Goal: Information Seeking & Learning: Learn about a topic

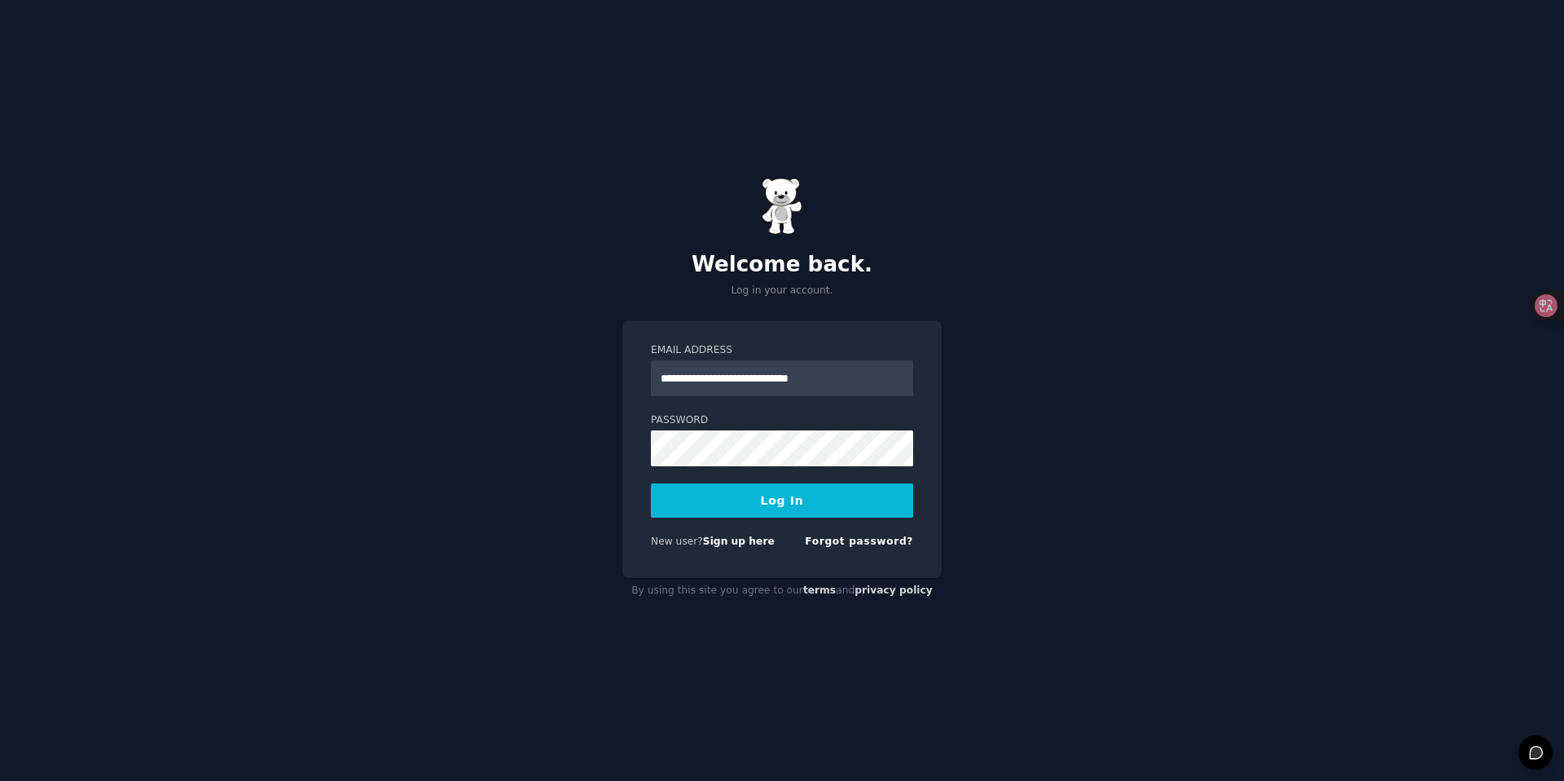
click at [784, 516] on button "Log In" at bounding box center [782, 500] width 262 height 34
click at [782, 508] on div "Log In" at bounding box center [782, 500] width 262 height 34
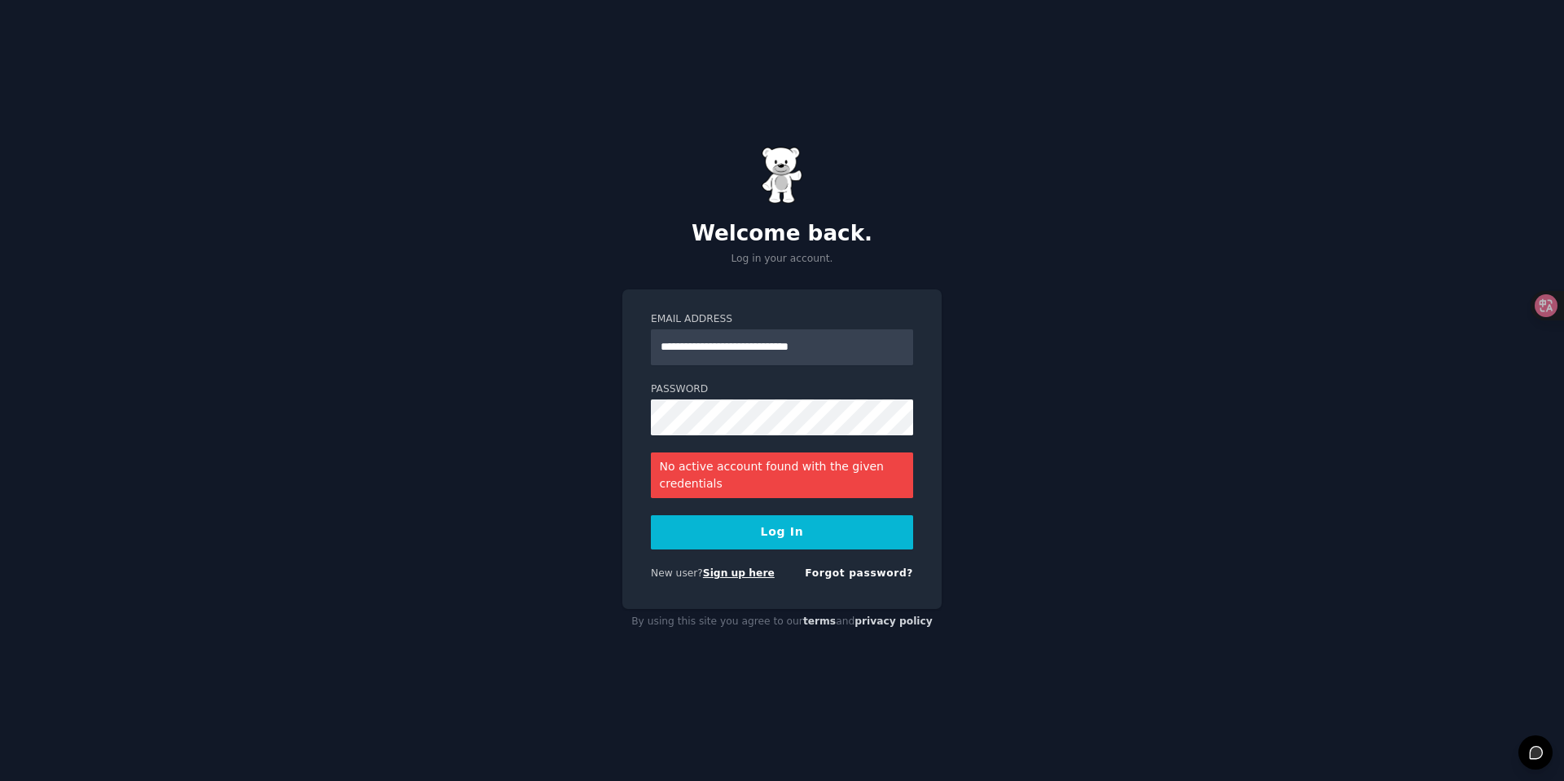
click at [724, 579] on link "Sign up here" at bounding box center [739, 572] width 72 height 11
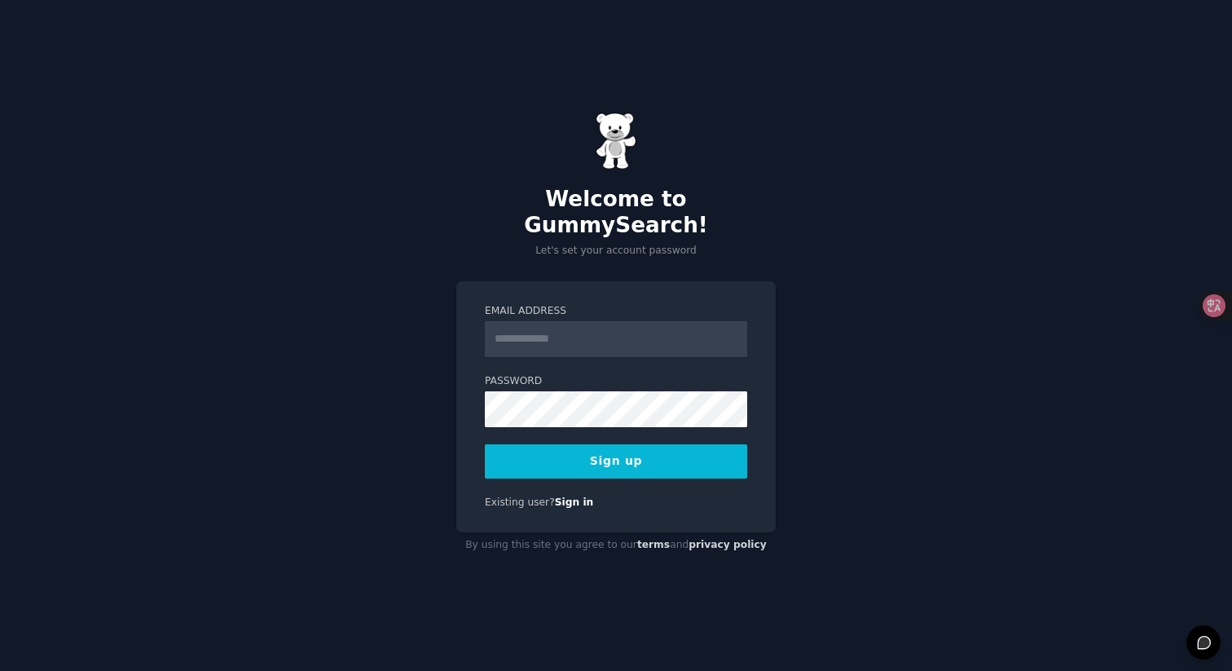
click at [594, 336] on input "Email Address" at bounding box center [616, 339] width 262 height 36
type input "**********"
click at [571, 451] on button "Sign up" at bounding box center [616, 461] width 262 height 34
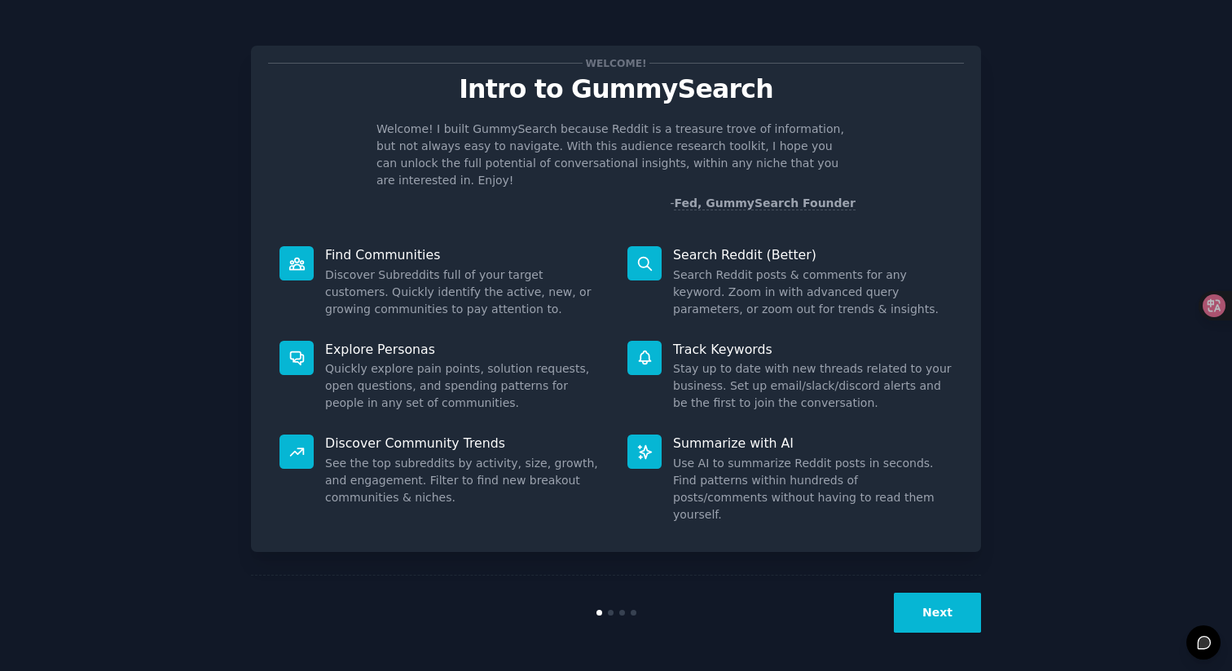
click at [927, 592] on button "Next" at bounding box center [937, 612] width 87 height 40
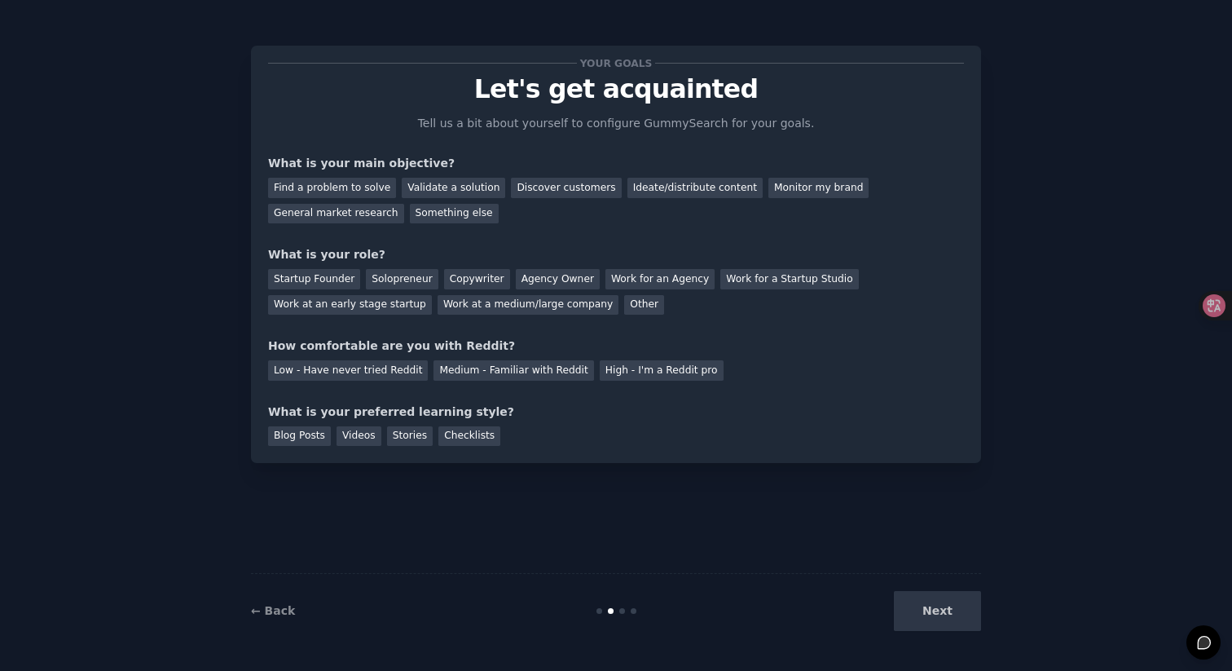
click at [927, 592] on div "Next" at bounding box center [859, 611] width 244 height 40
click at [1201, 308] on icon at bounding box center [1202, 305] width 16 height 16
click at [1217, 307] on div at bounding box center [1208, 305] width 44 height 29
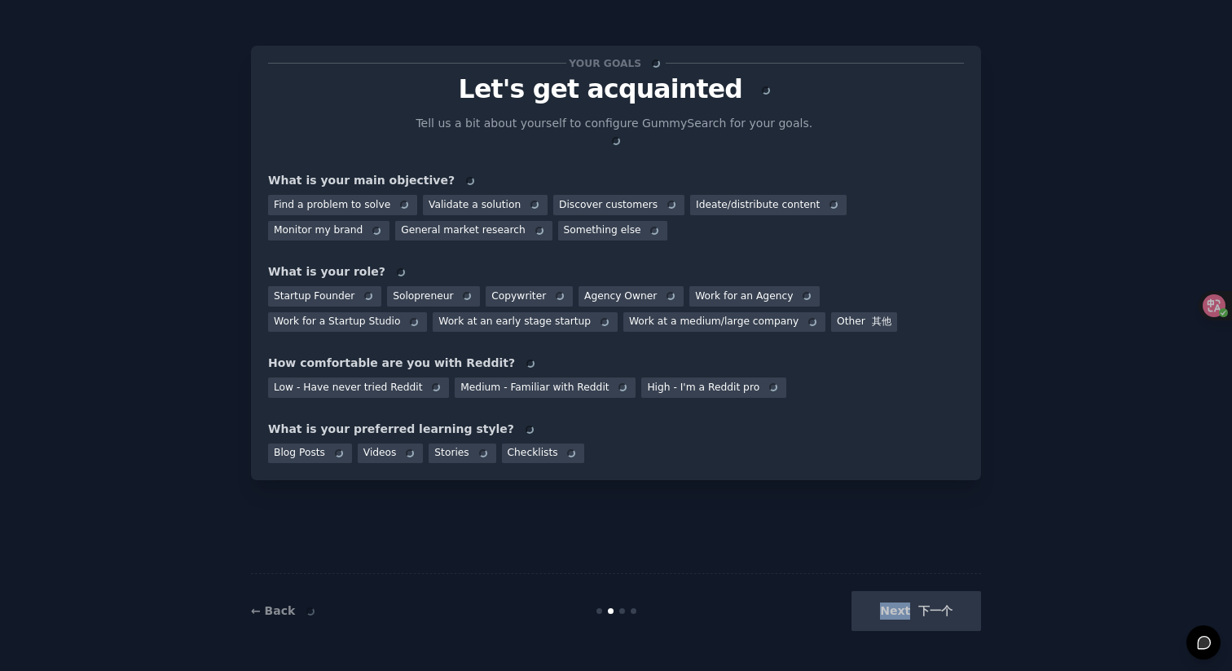
click at [931, 596] on div "Your goals Let's get acquainted Tell us a bit about yourself to configure Gummy…" at bounding box center [616, 335] width 730 height 625
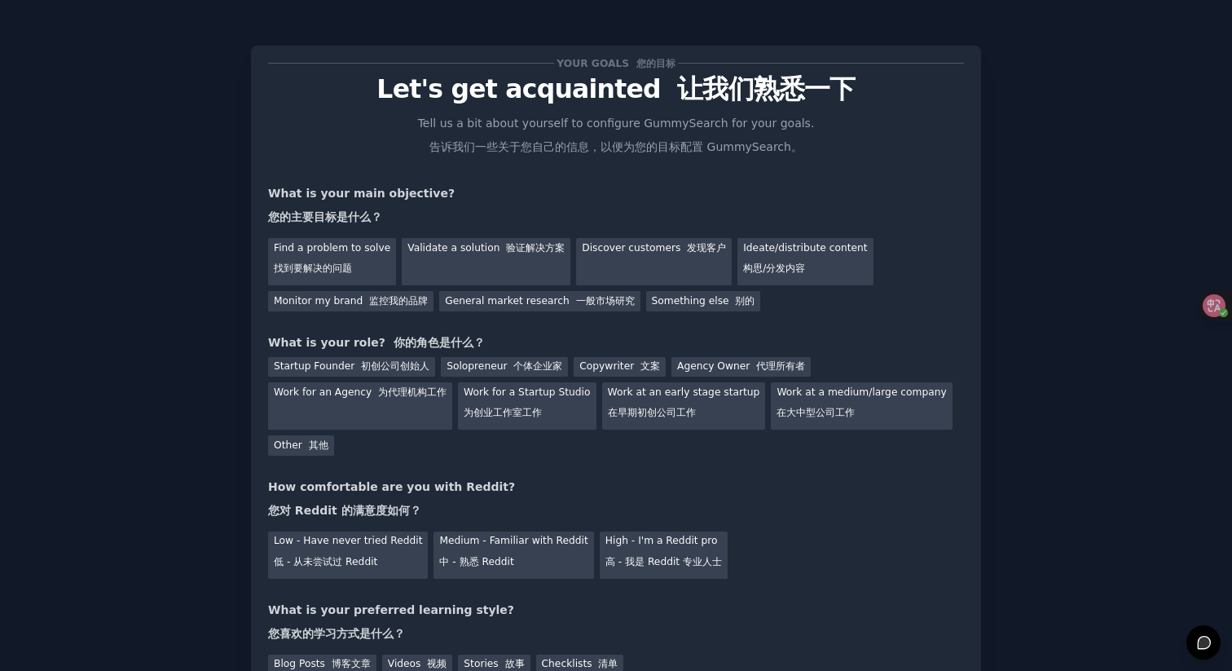
scroll to position [141, 0]
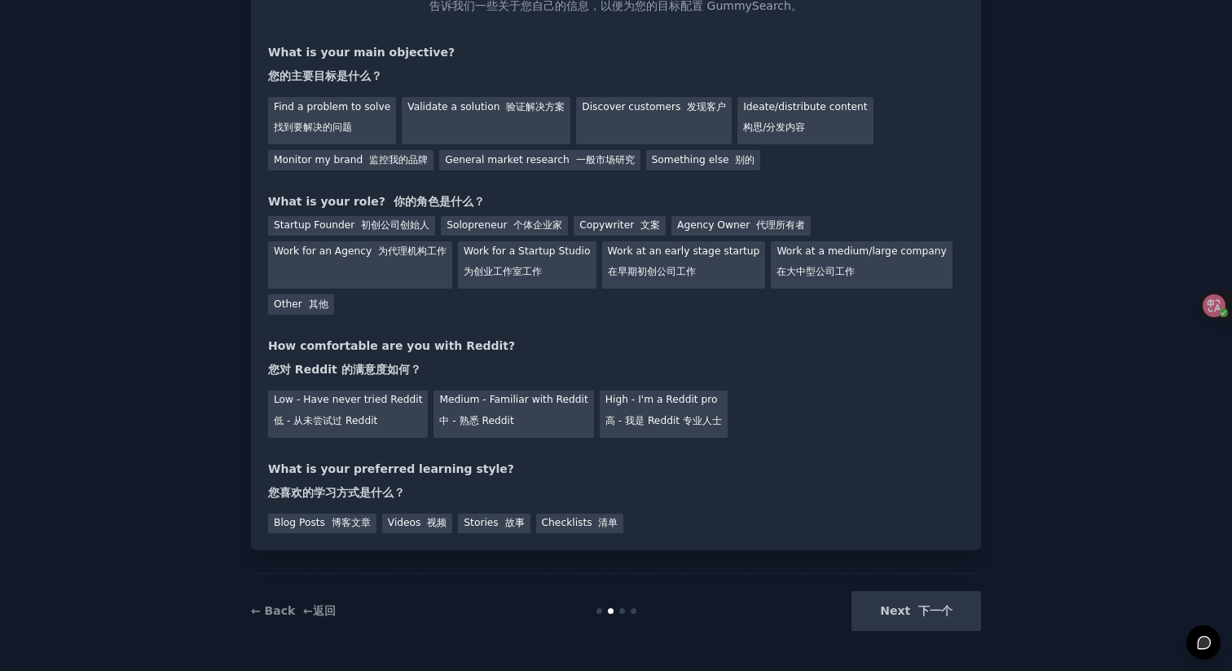
click at [922, 603] on div "Next 下一个" at bounding box center [859, 611] width 244 height 40
click at [922, 614] on div "Next 下一个" at bounding box center [859, 611] width 244 height 40
click at [913, 611] on div "Next 下一个" at bounding box center [859, 611] width 244 height 40
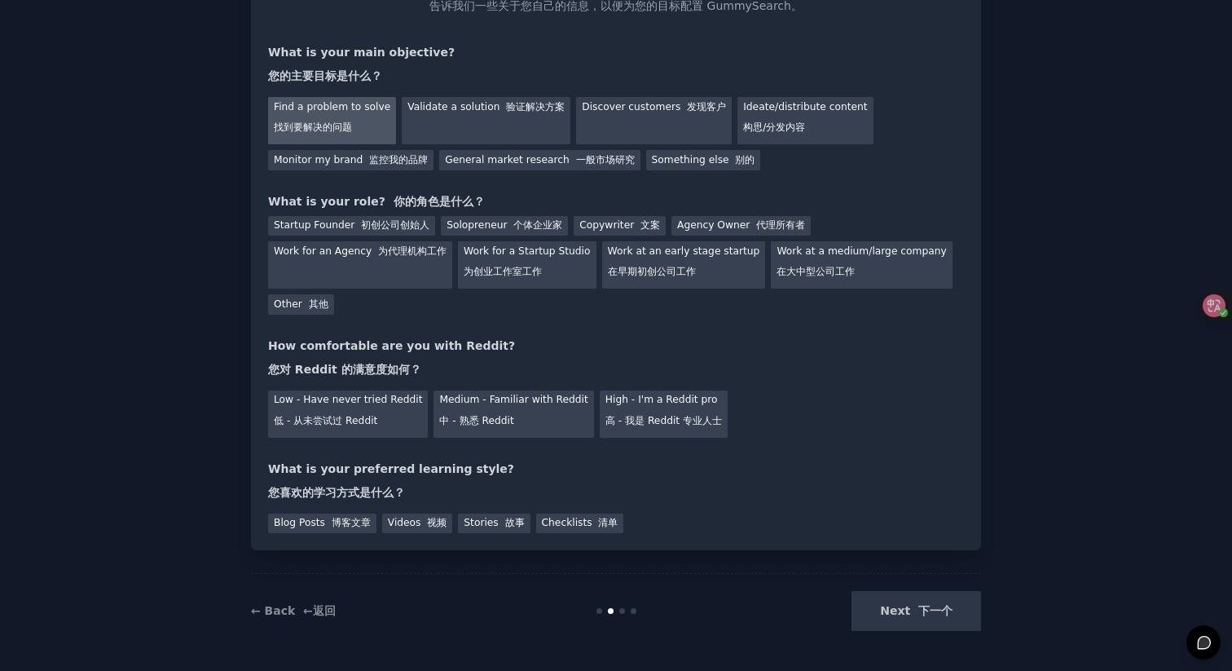
click at [306, 109] on div "Find a problem to solve 找到要解决的问题" at bounding box center [332, 120] width 128 height 47
click at [937, 603] on div "Next 下一个" at bounding box center [859, 611] width 244 height 40
click at [925, 607] on div "Next 下一个" at bounding box center [859, 611] width 244 height 40
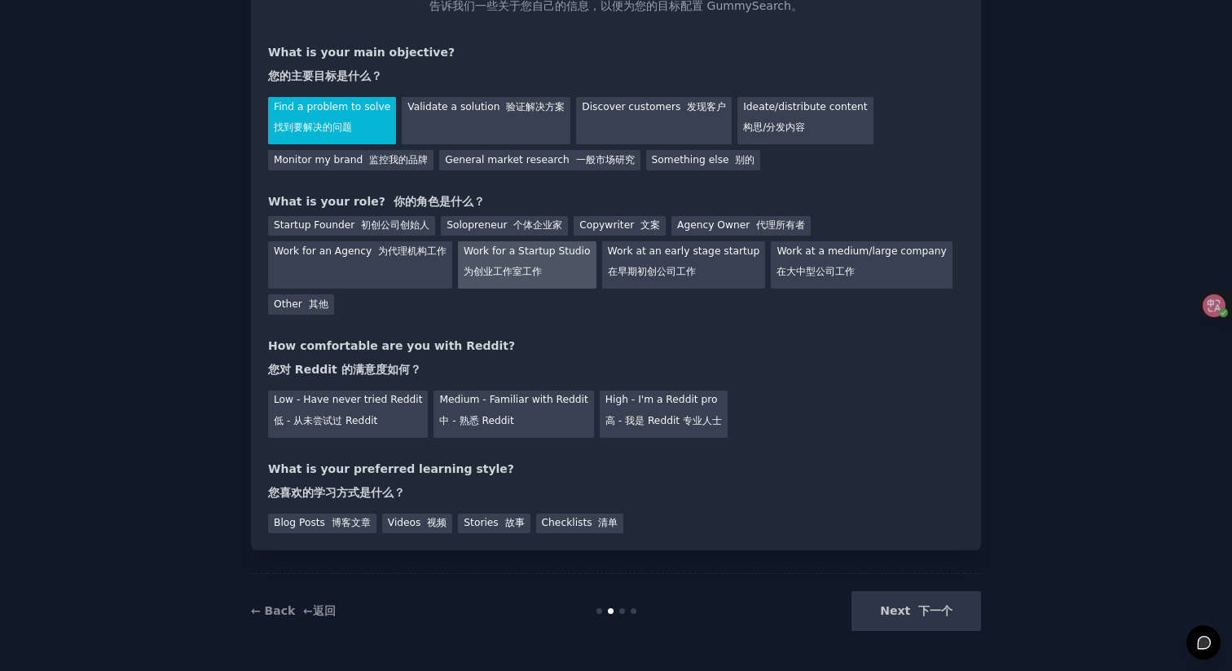
click at [512, 269] on font "为创业工作室工作" at bounding box center [503, 271] width 78 height 11
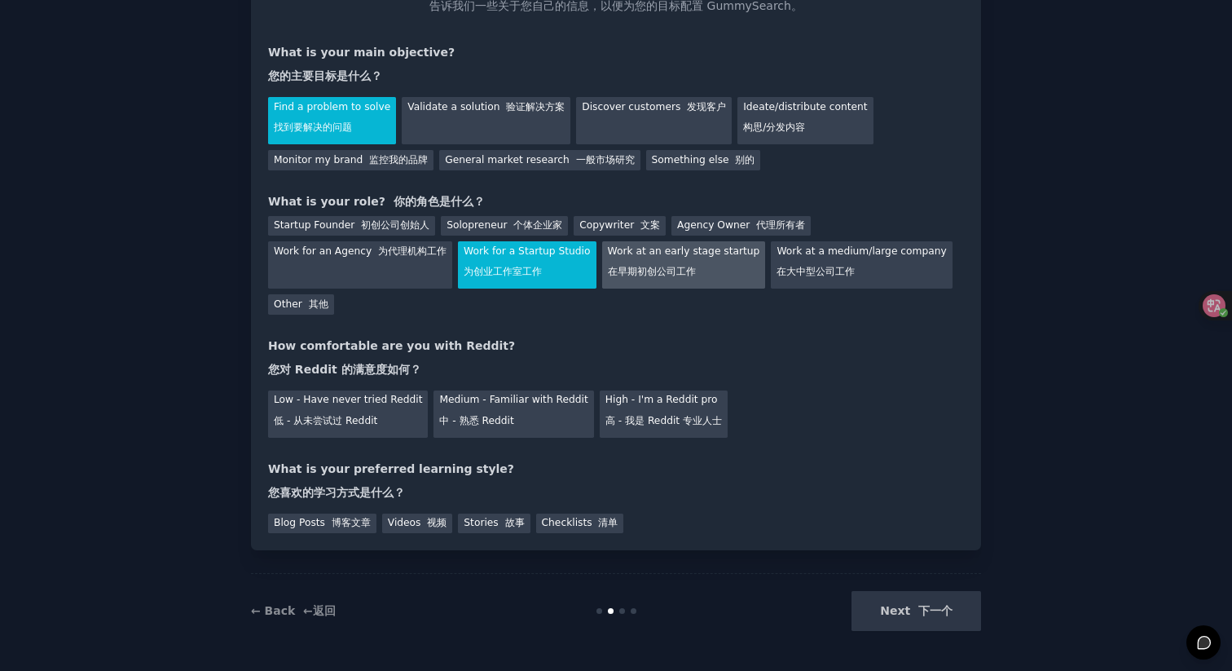
click at [653, 274] on font "在早期初创公司工作" at bounding box center [652, 271] width 88 height 11
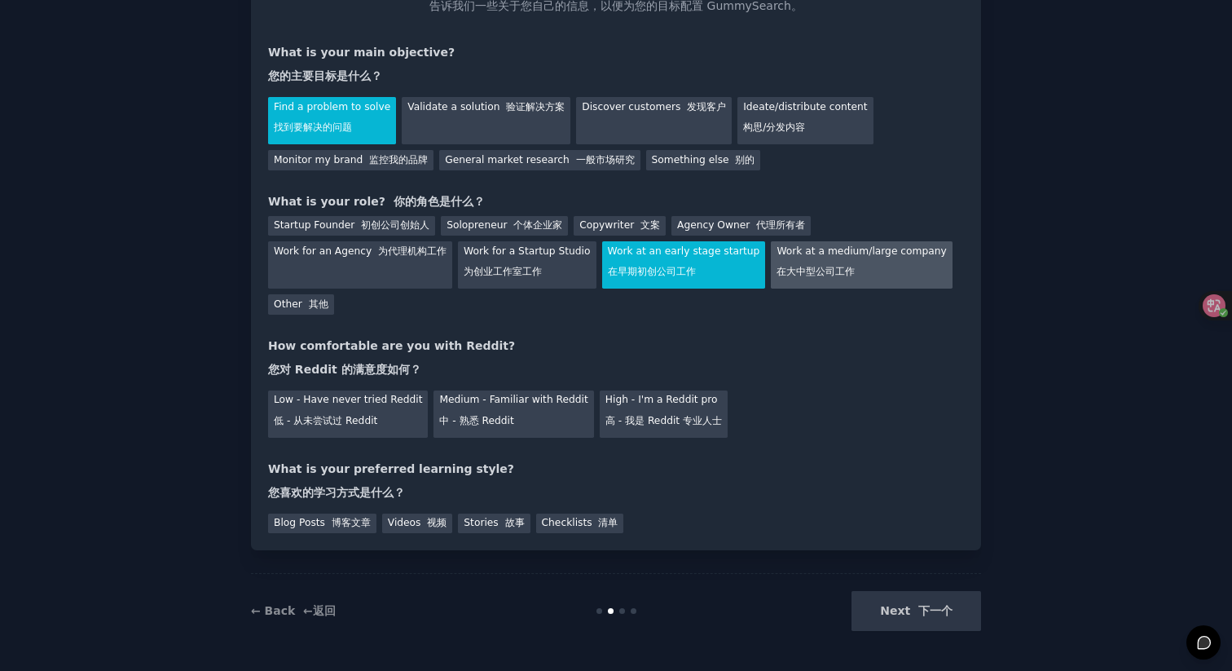
click at [777, 267] on font "在大中型公司工作" at bounding box center [816, 271] width 78 height 11
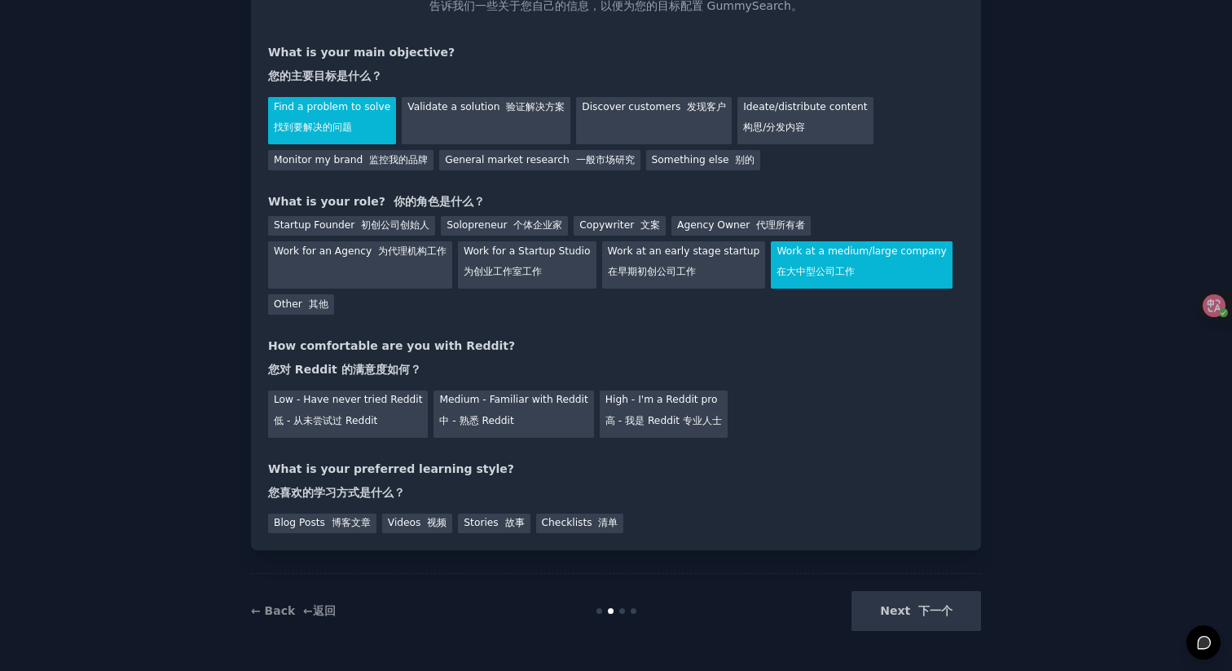
click at [936, 604] on div "Next 下一个" at bounding box center [859, 611] width 244 height 40
click at [485, 411] on div "Medium - Familiar with Reddit 中 - 熟悉 Reddit" at bounding box center [513, 413] width 160 height 47
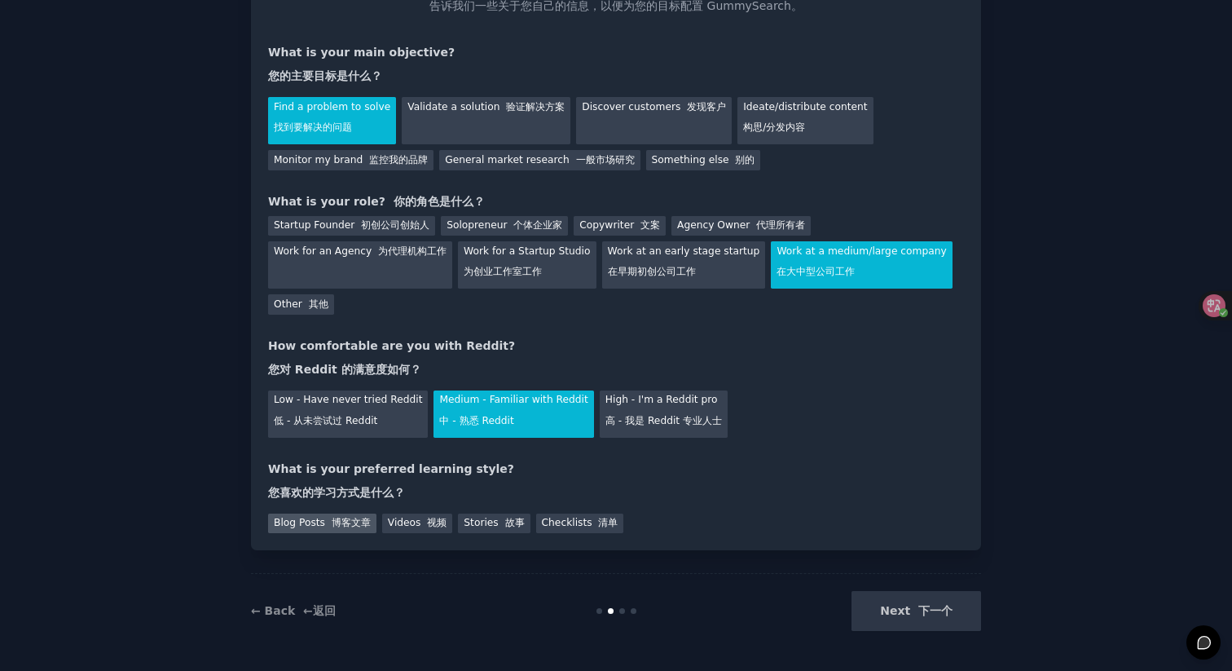
click at [344, 523] on font "博客文章" at bounding box center [351, 522] width 39 height 11
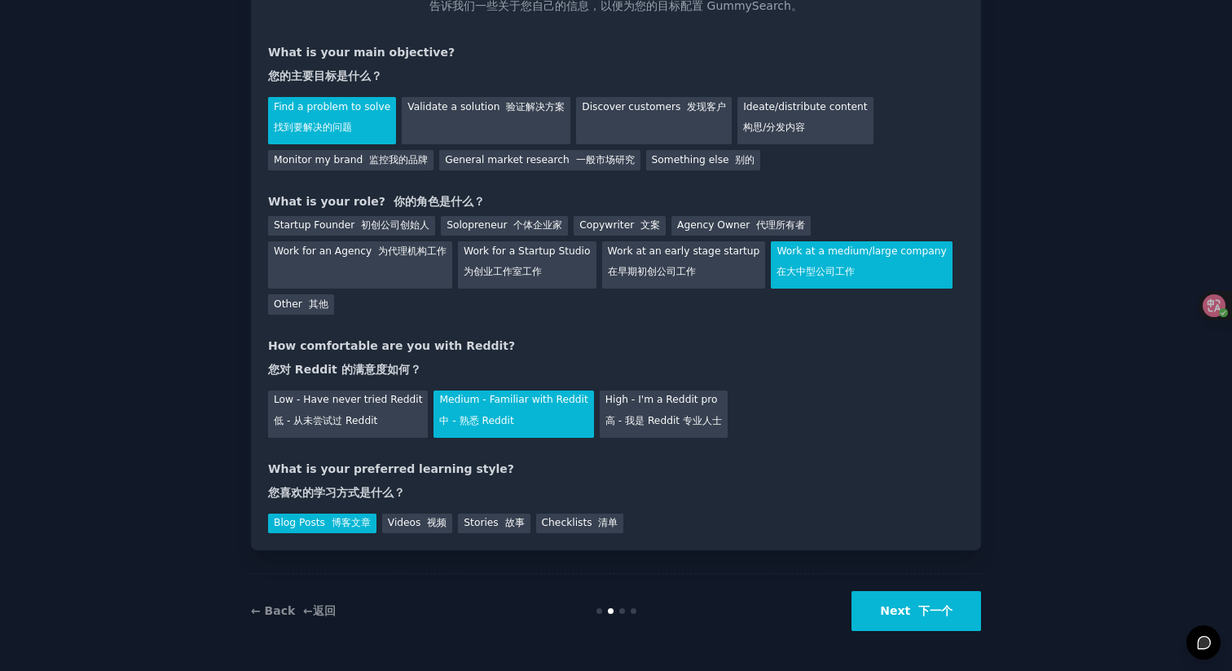
click at [931, 608] on font "下一个" at bounding box center [935, 610] width 34 height 13
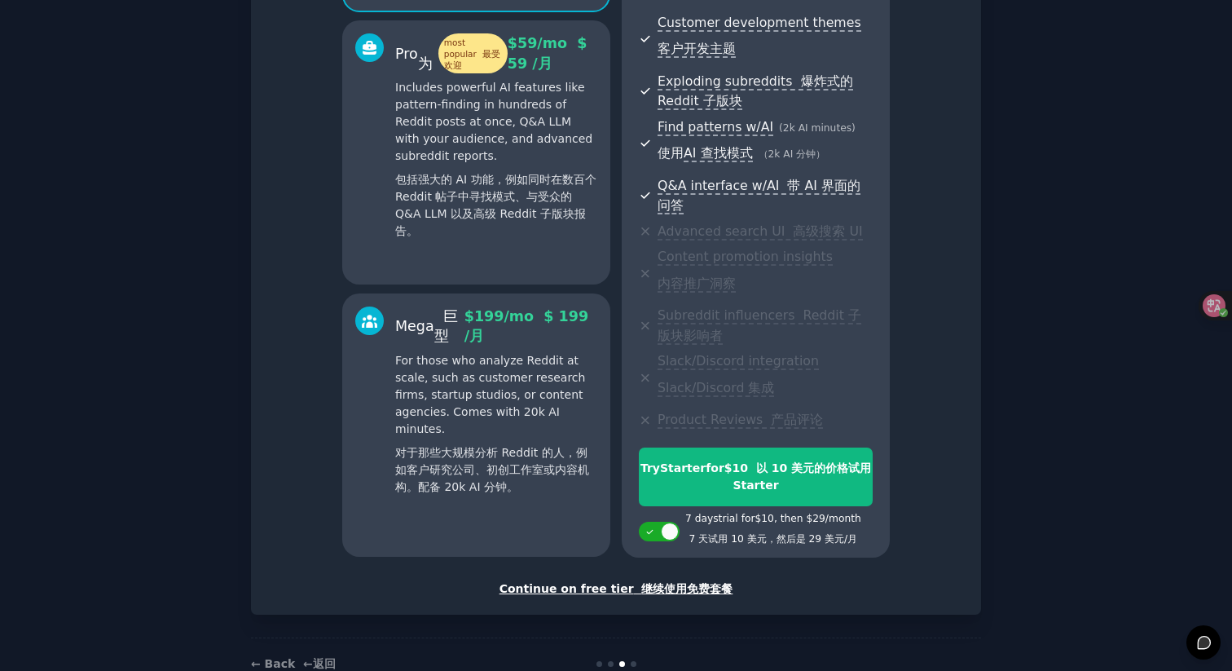
scroll to position [482, 0]
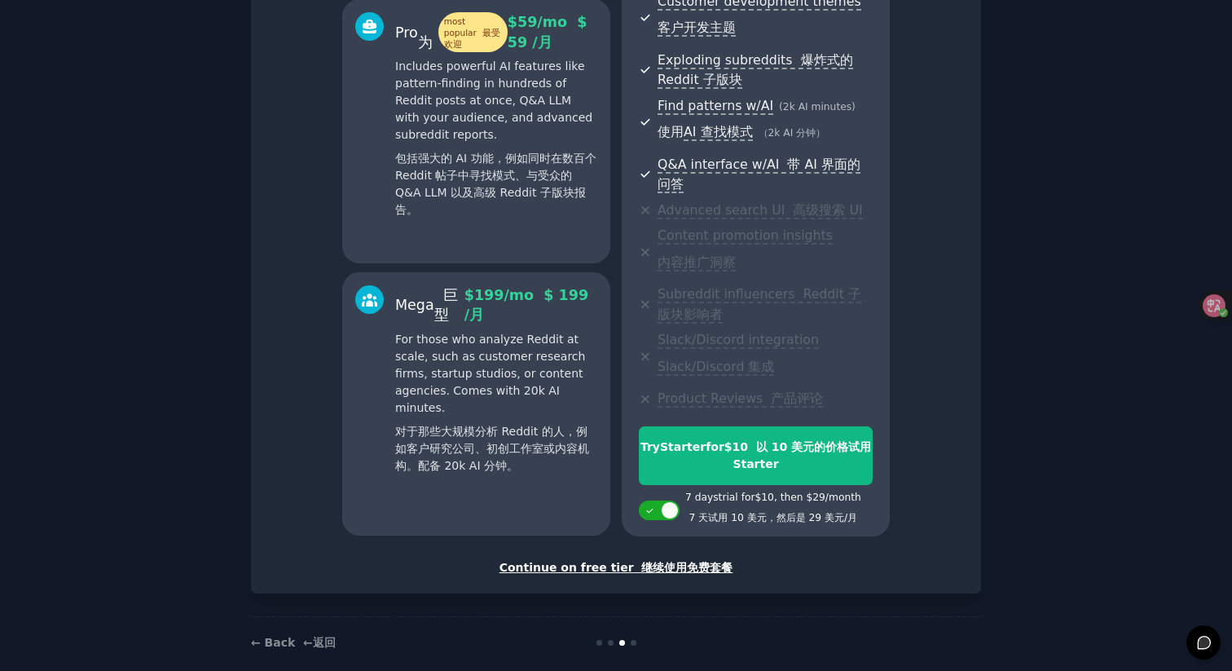
click at [653, 561] on font "继续使用免费套餐" at bounding box center [686, 567] width 91 height 13
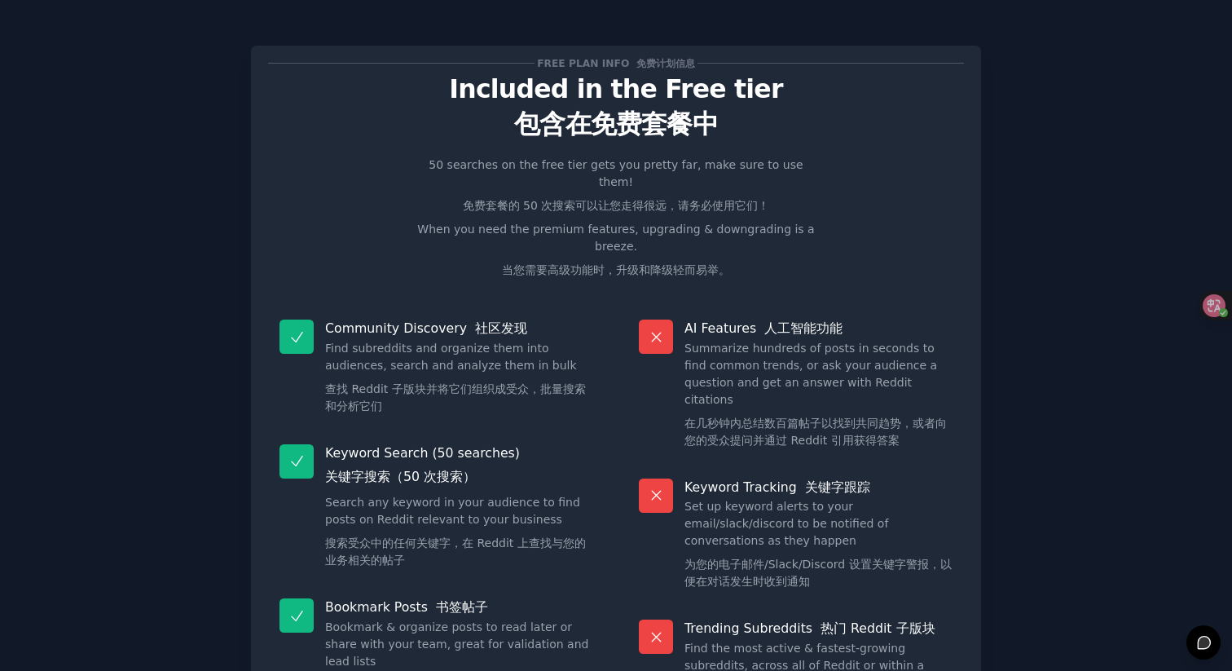
scroll to position [255, 0]
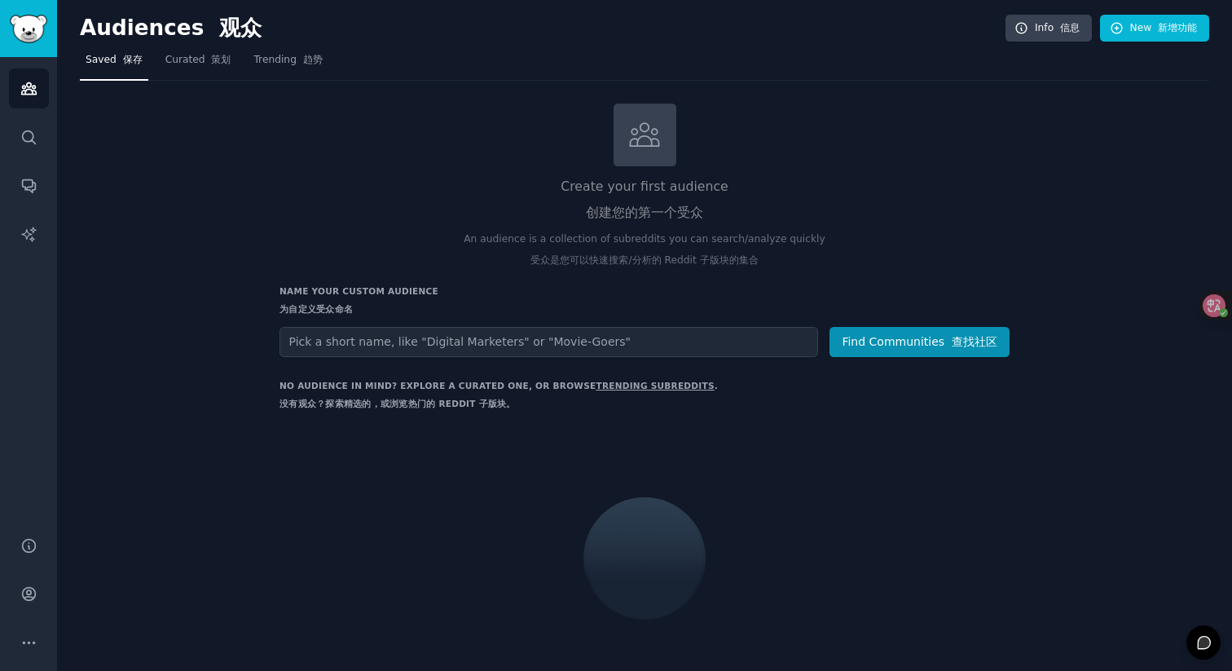
click at [551, 341] on input "text" at bounding box center [548, 342] width 539 height 30
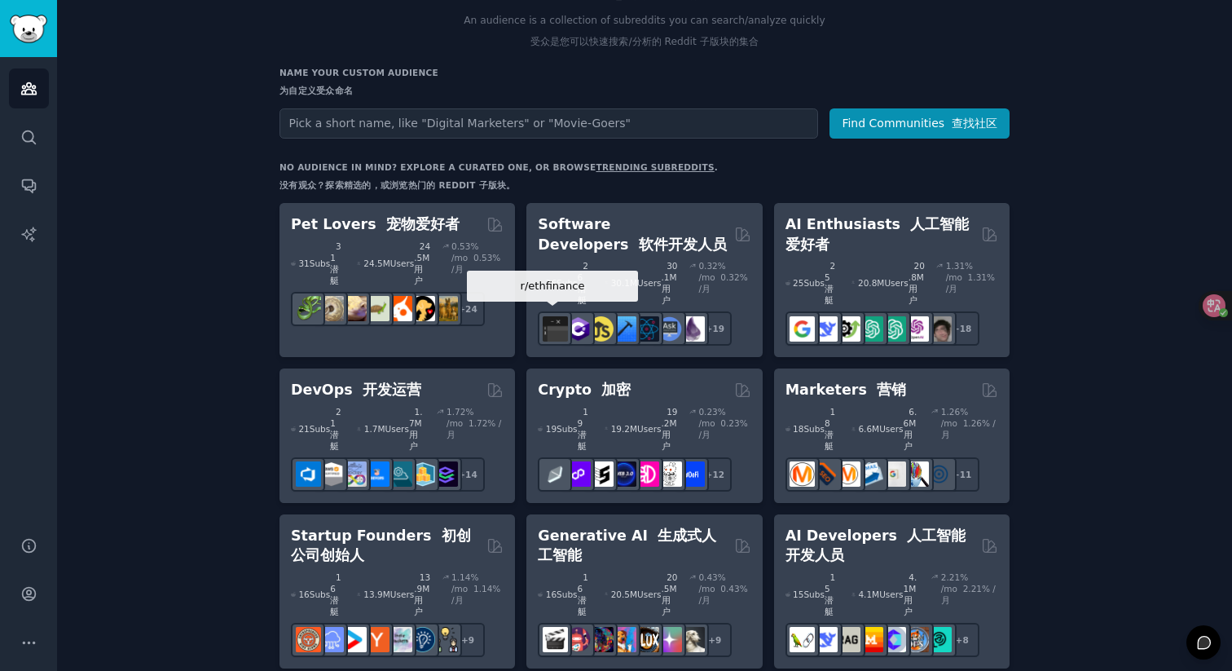
scroll to position [151, 0]
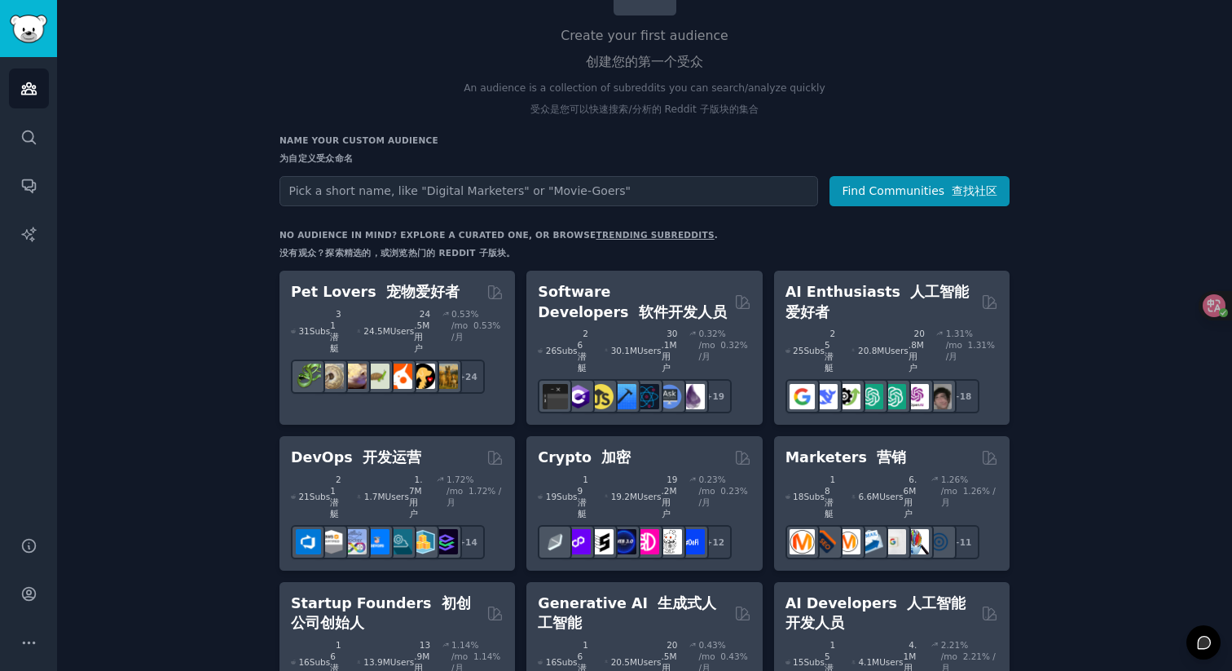
click at [533, 178] on input "text" at bounding box center [548, 191] width 539 height 30
type input "gardening"
click at [829, 176] on button "Find Communities 查找社区" at bounding box center [919, 191] width 180 height 30
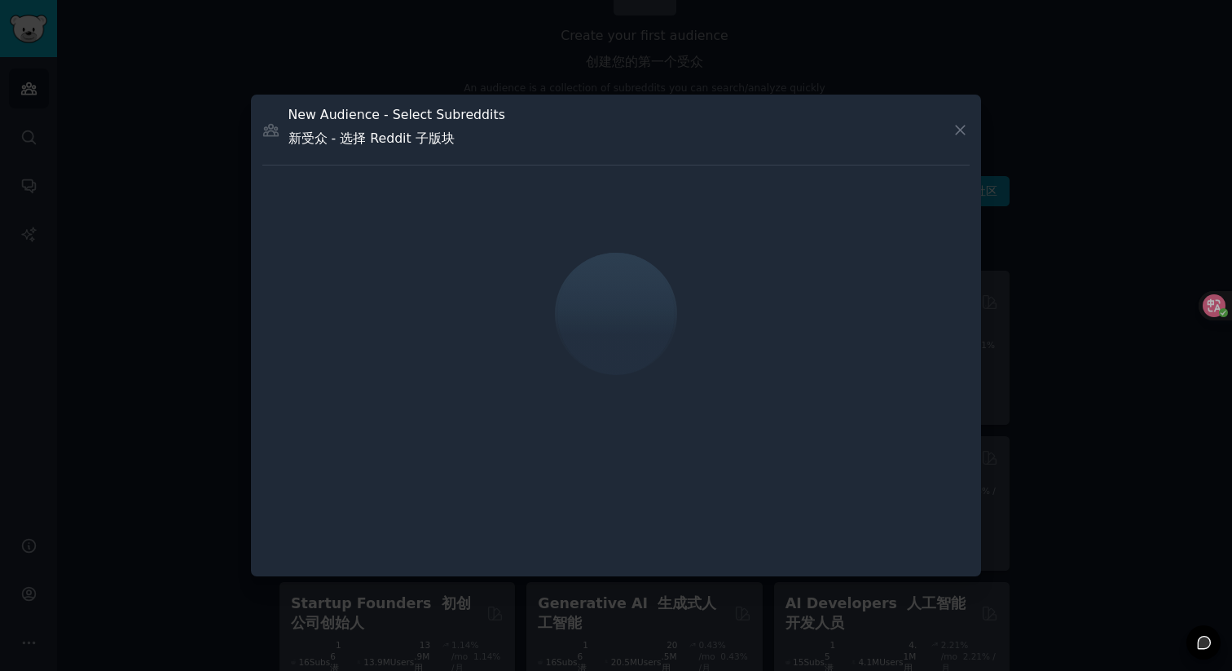
click at [953, 127] on icon at bounding box center [960, 129] width 17 height 17
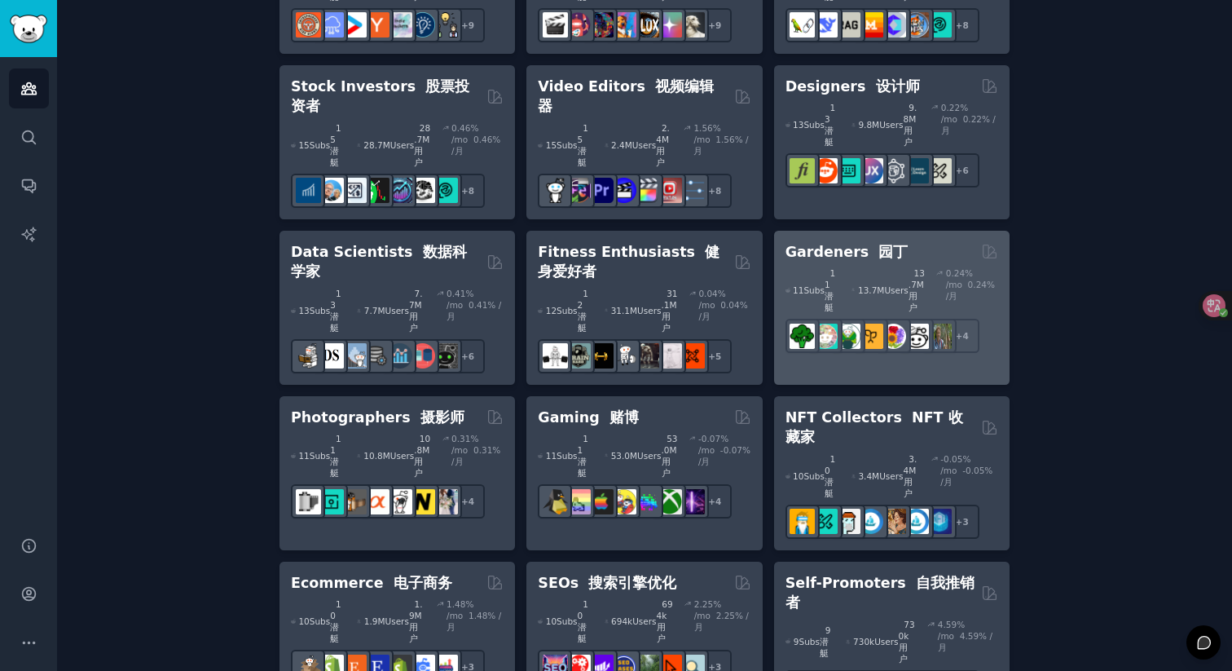
scroll to position [855, 0]
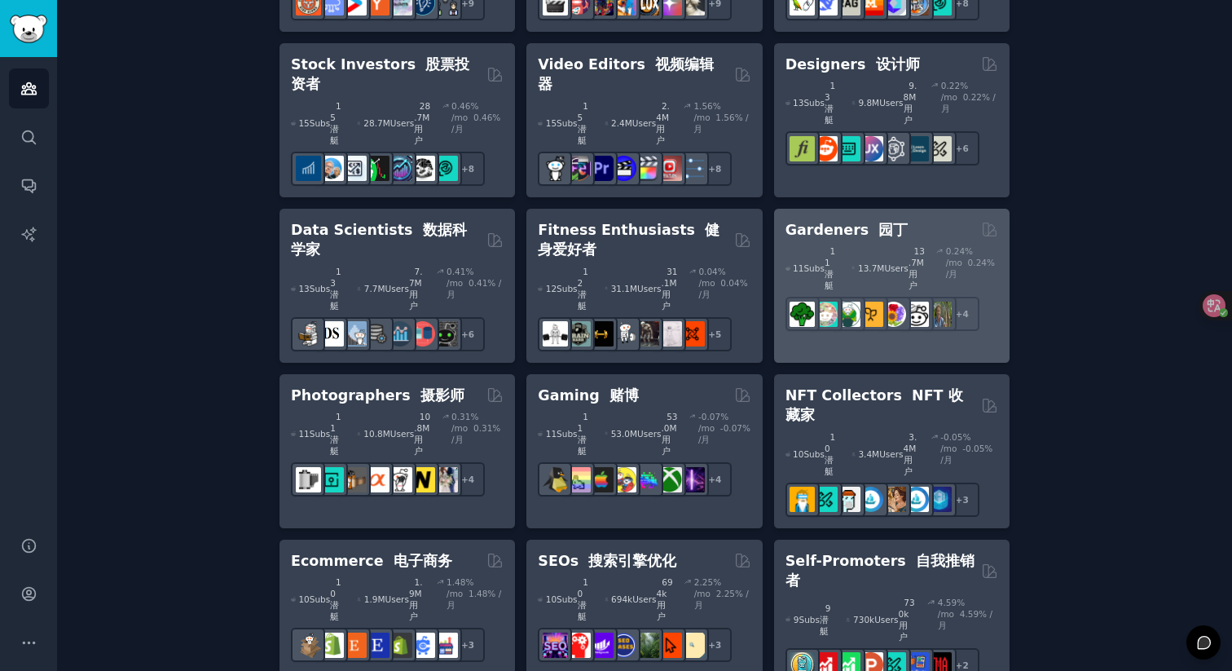
click at [869, 222] on font at bounding box center [874, 230] width 10 height 16
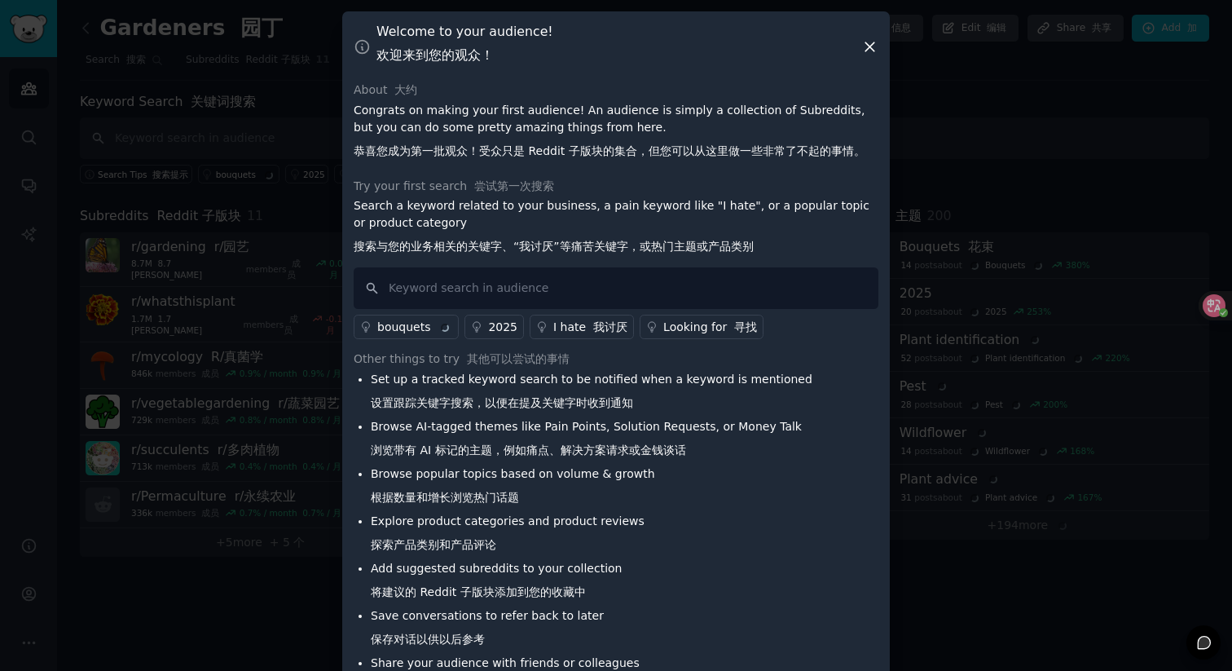
click at [861, 48] on icon at bounding box center [869, 46] width 17 height 17
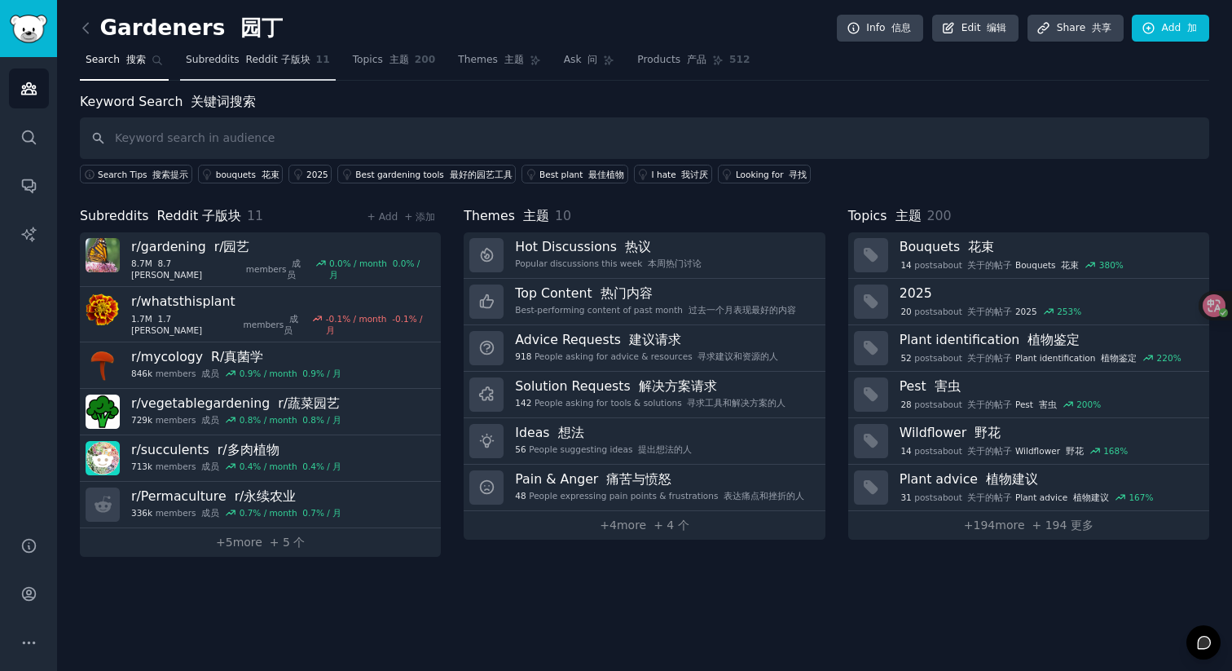
click at [249, 66] on span "Subreddits Reddit 子版块" at bounding box center [248, 60] width 125 height 15
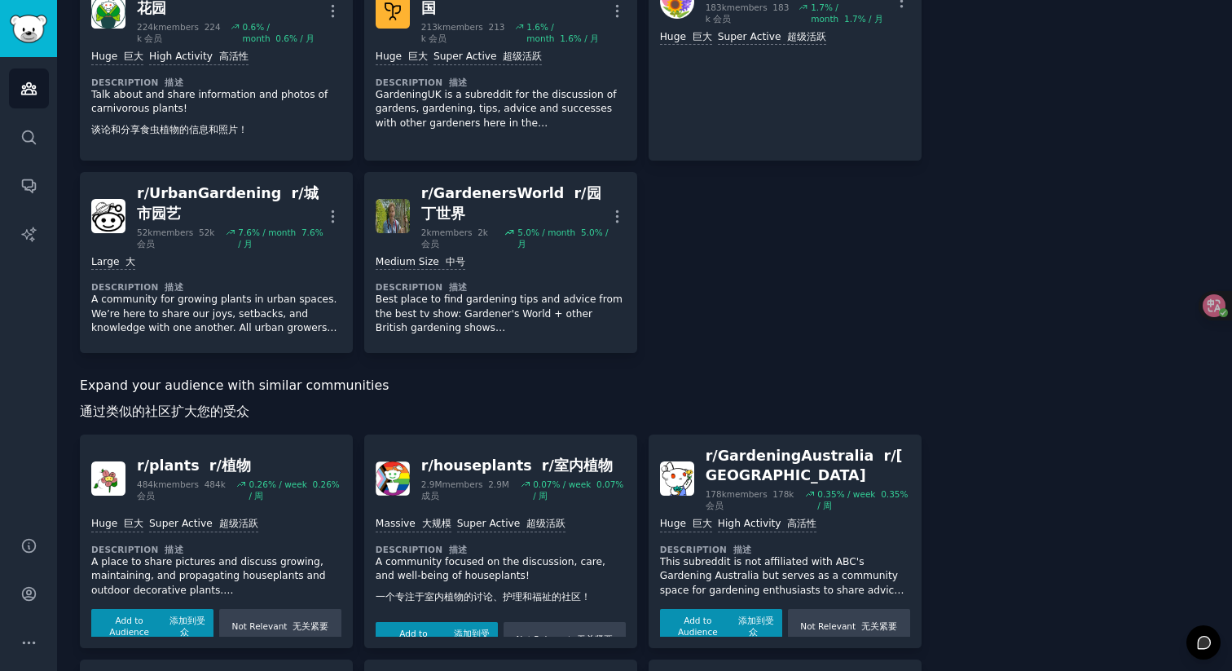
scroll to position [639, 0]
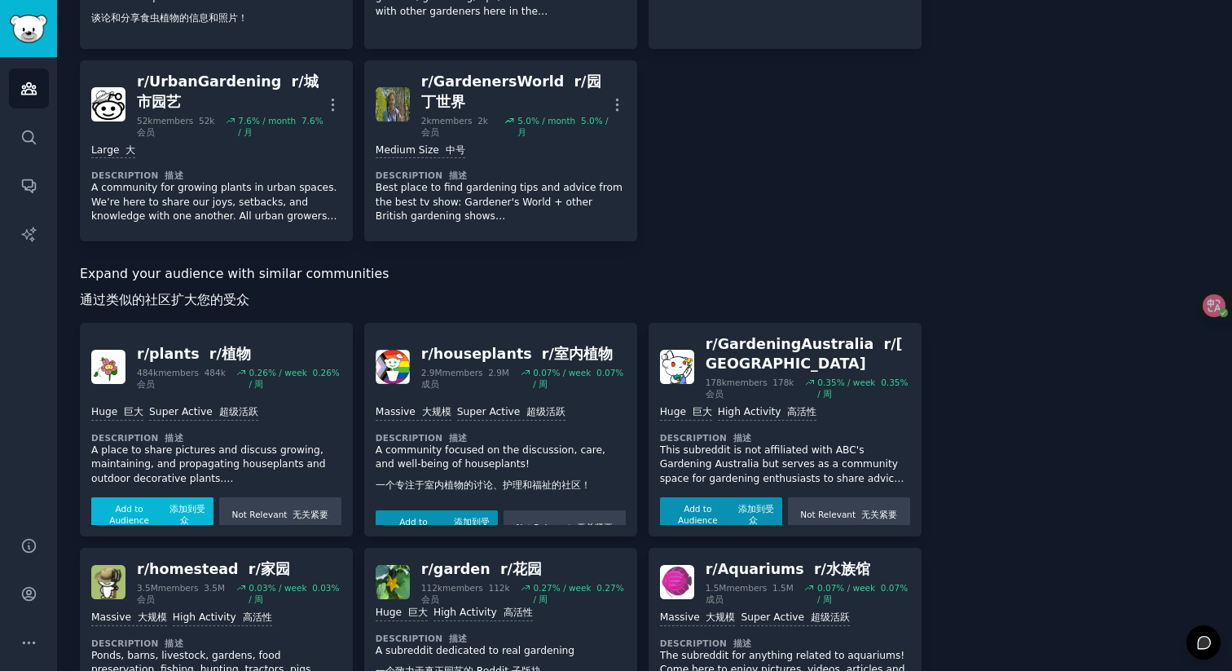
click at [165, 504] on font "button" at bounding box center [167, 509] width 6 height 10
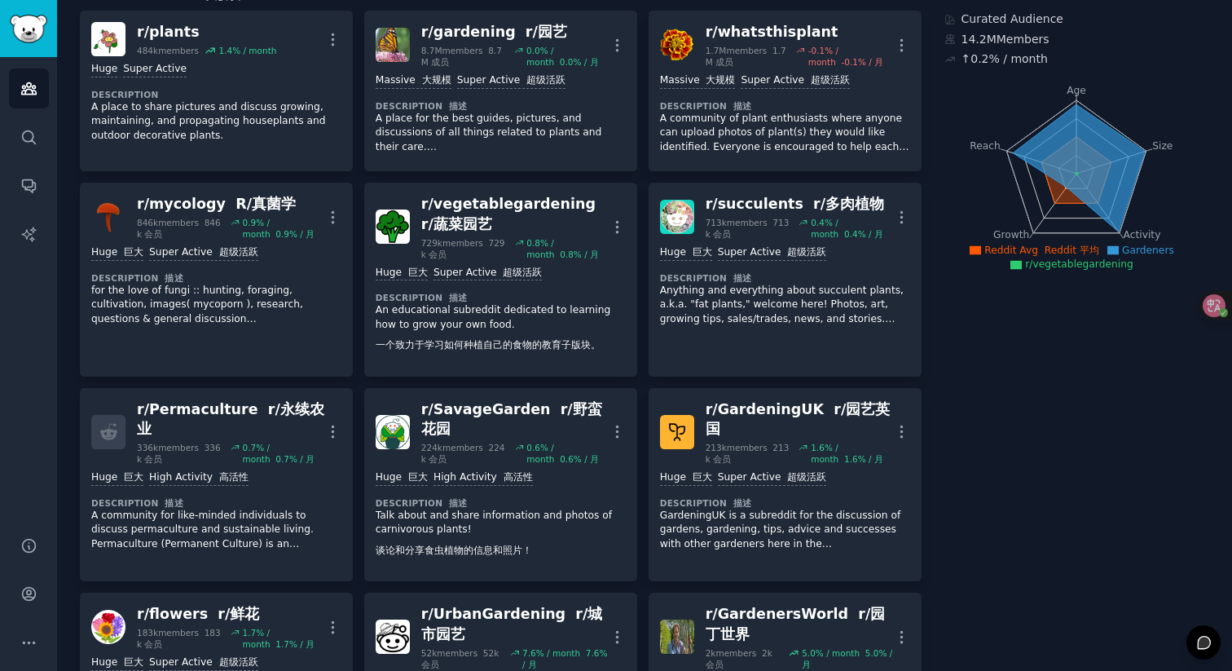
scroll to position [0, 0]
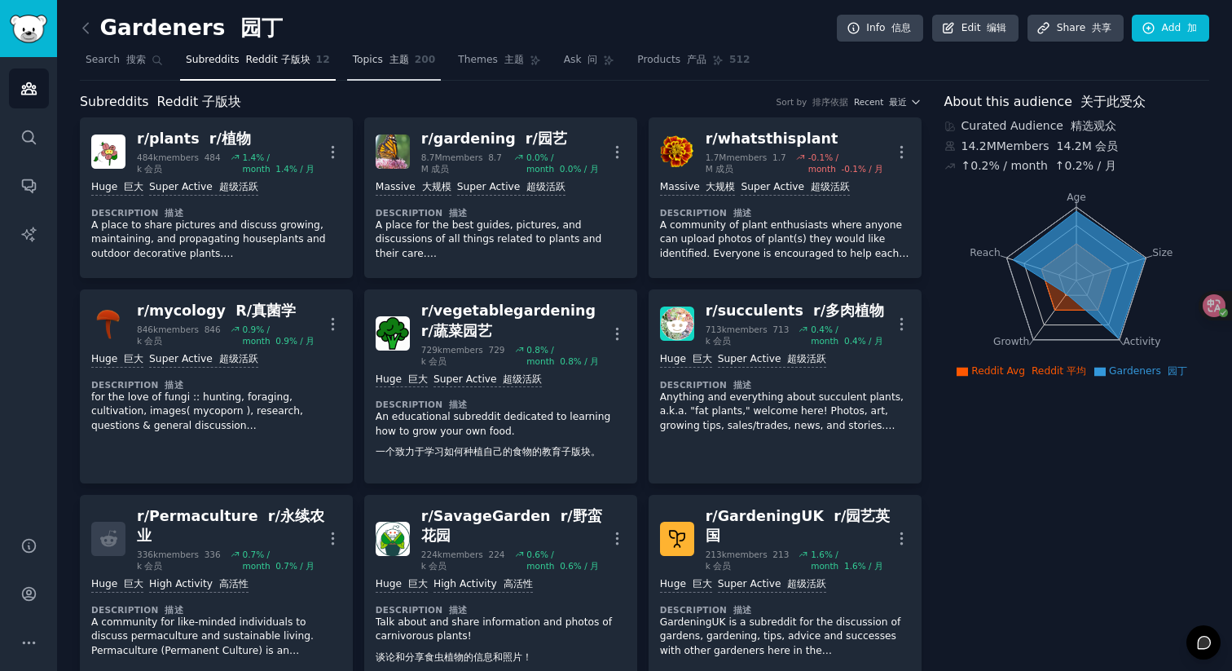
click at [391, 69] on link "Topics 主题 200" at bounding box center [394, 63] width 95 height 33
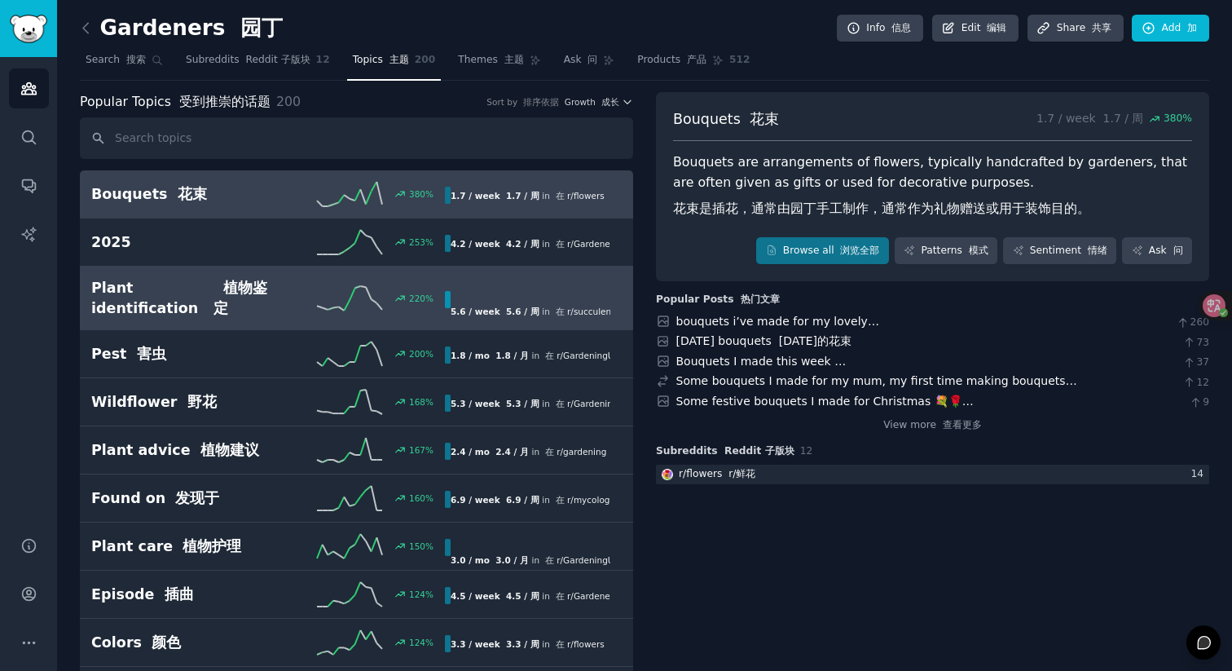
click at [305, 289] on div "220 %" at bounding box center [356, 298] width 177 height 24
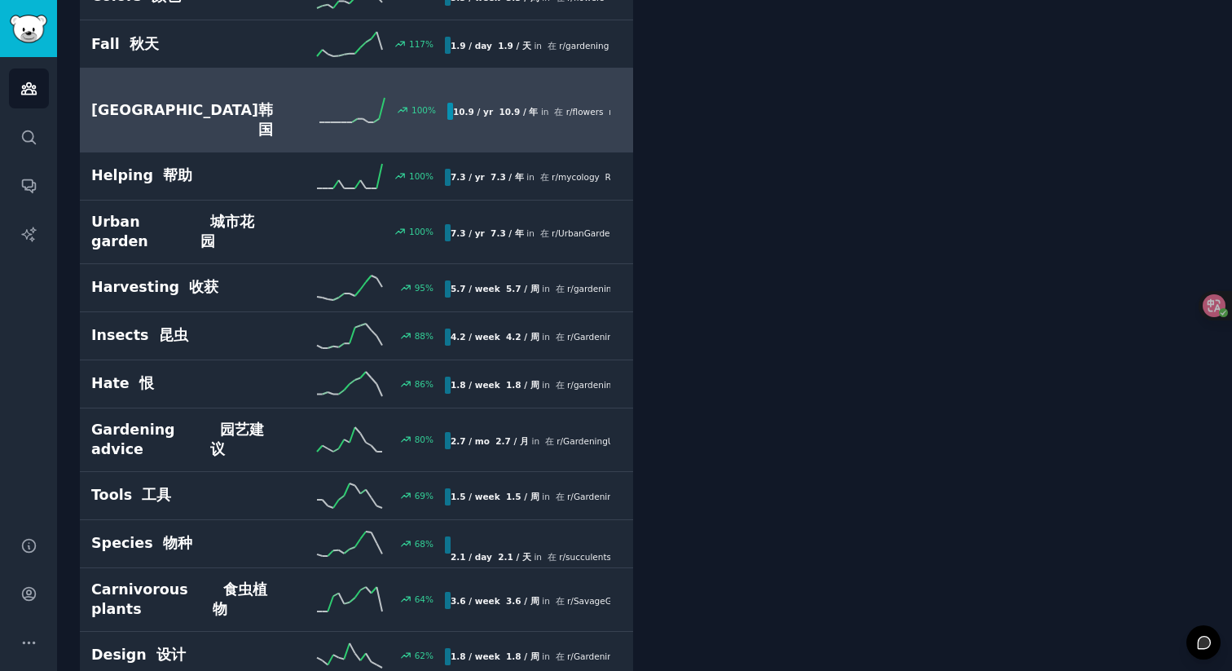
scroll to position [670, 0]
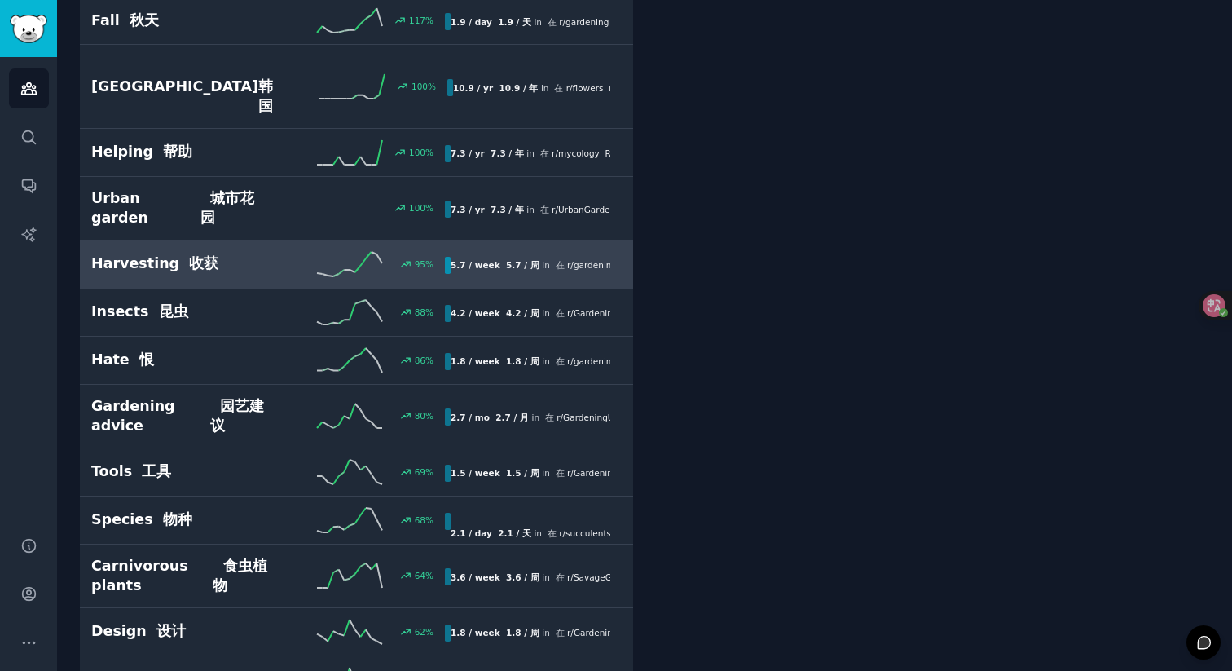
click at [376, 254] on line at bounding box center [379, 258] width 6 height 9
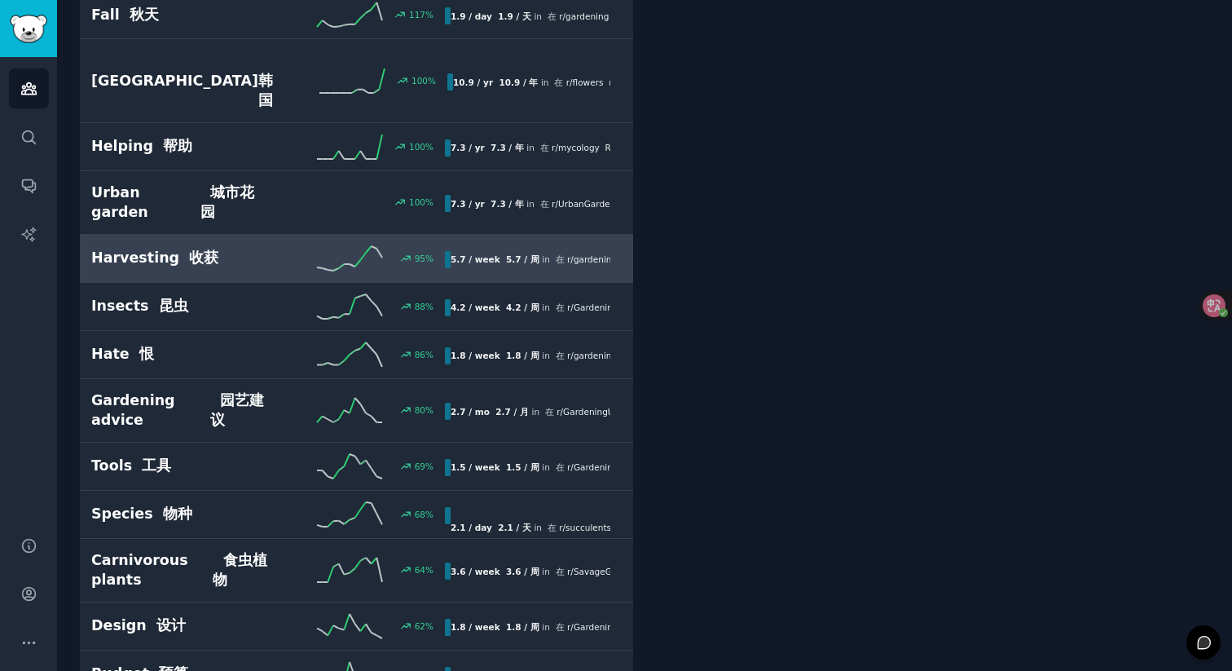
scroll to position [624, 0]
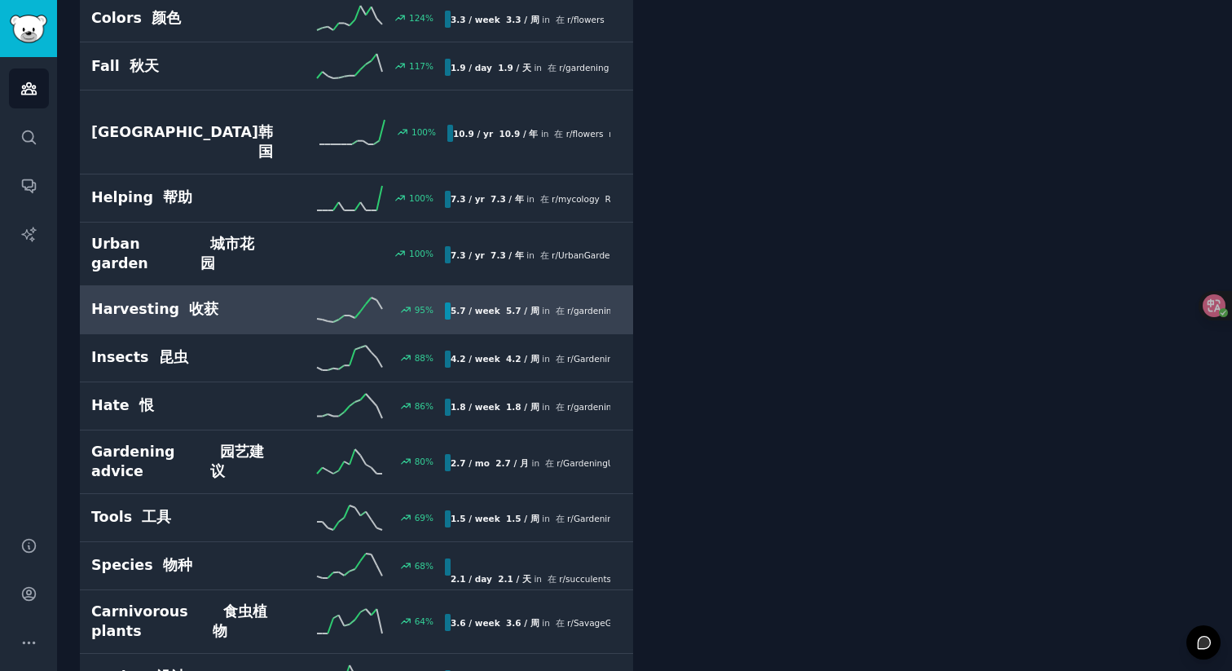
click at [490, 306] on b "5.7 / week 5.7 / 周" at bounding box center [495, 311] width 89 height 10
click at [484, 306] on b "5.7 / week 5.7 / 周" at bounding box center [495, 311] width 89 height 10
click at [567, 306] on span "r/ gardening r/园艺" at bounding box center [607, 311] width 80 height 10
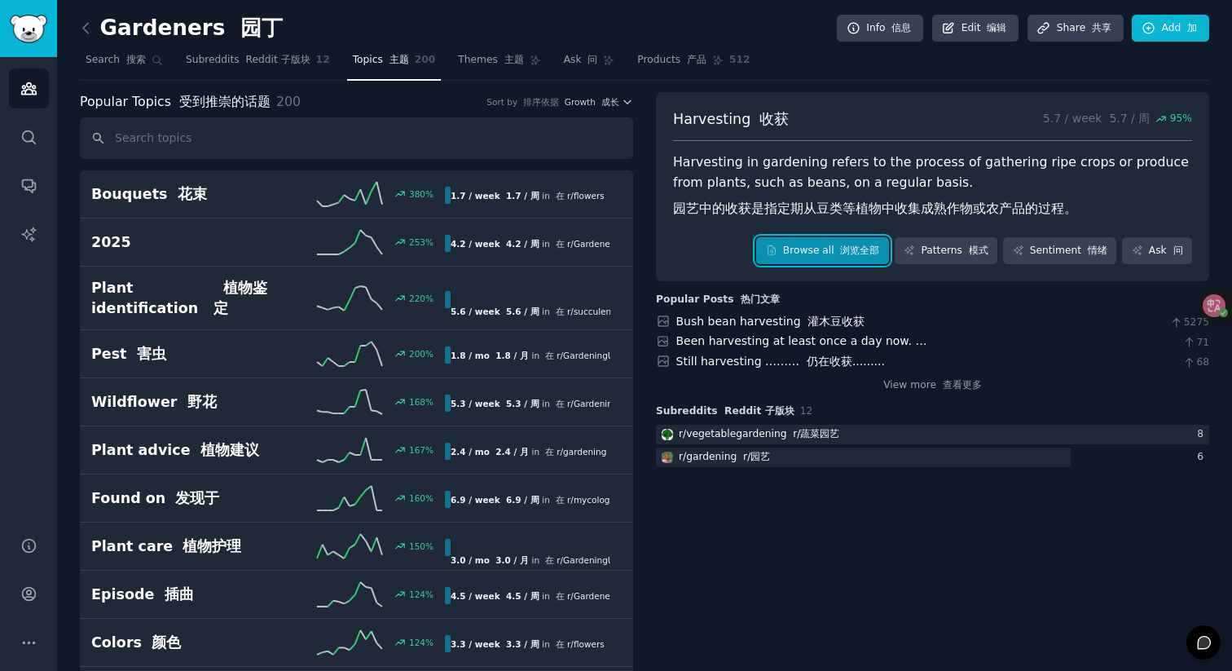
click at [821, 247] on link "Browse all 浏览全部" at bounding box center [822, 251] width 133 height 28
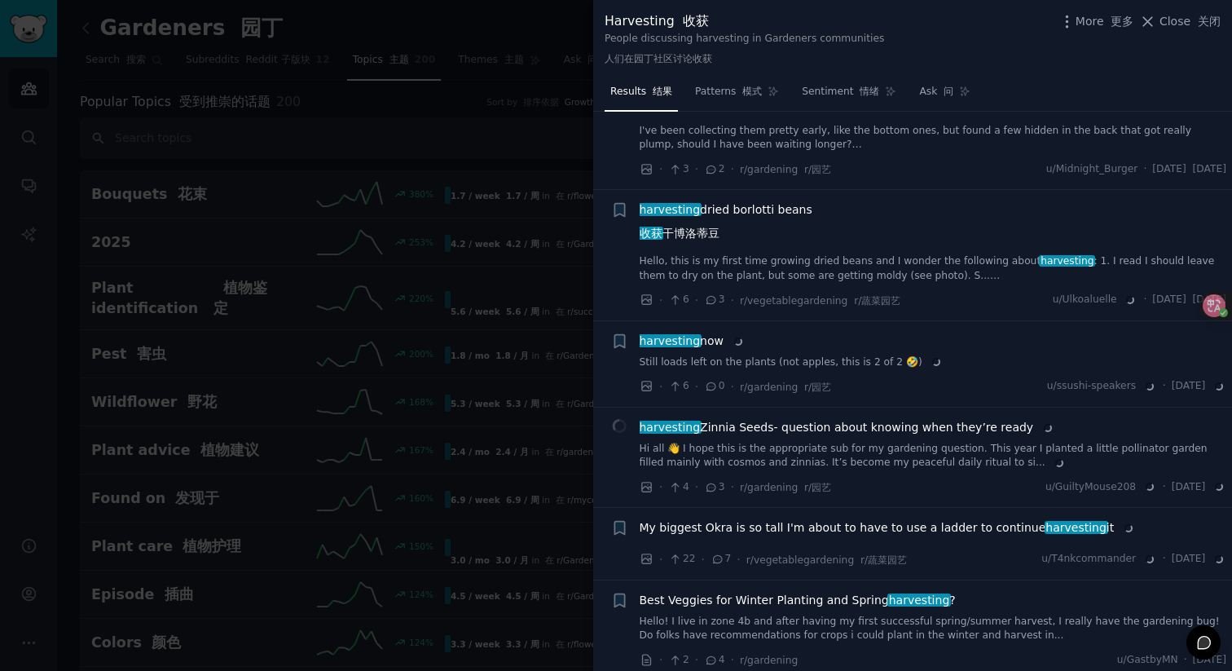
scroll to position [4248, 0]
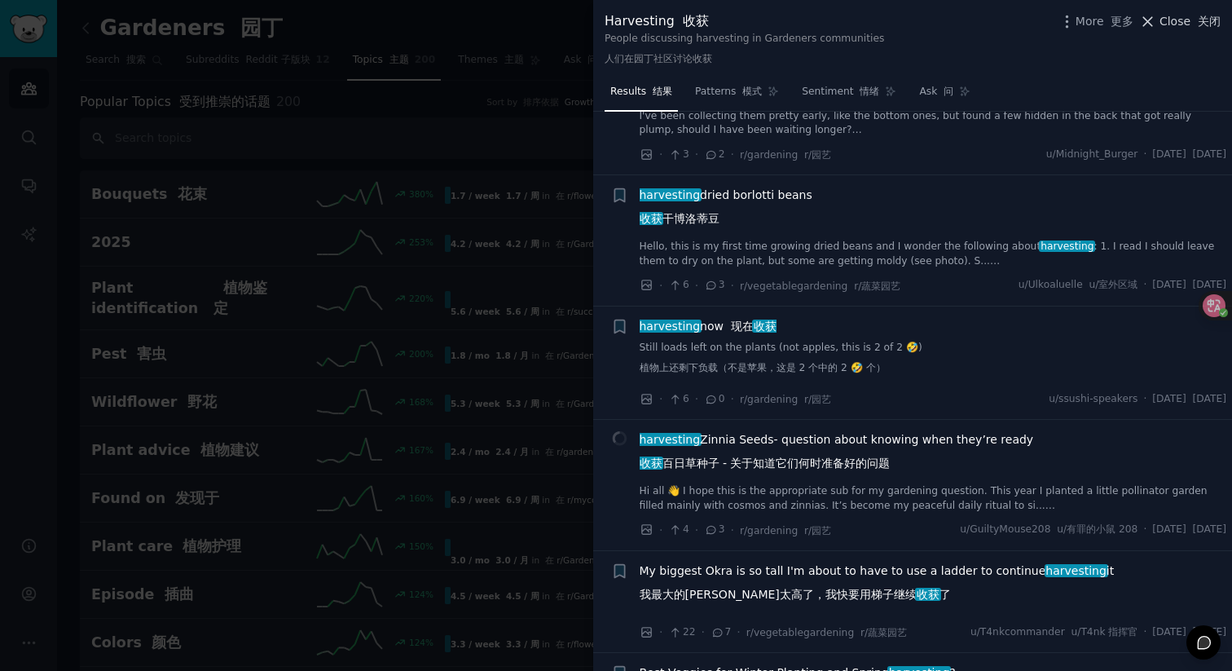
click at [1156, 24] on icon at bounding box center [1147, 21] width 17 height 17
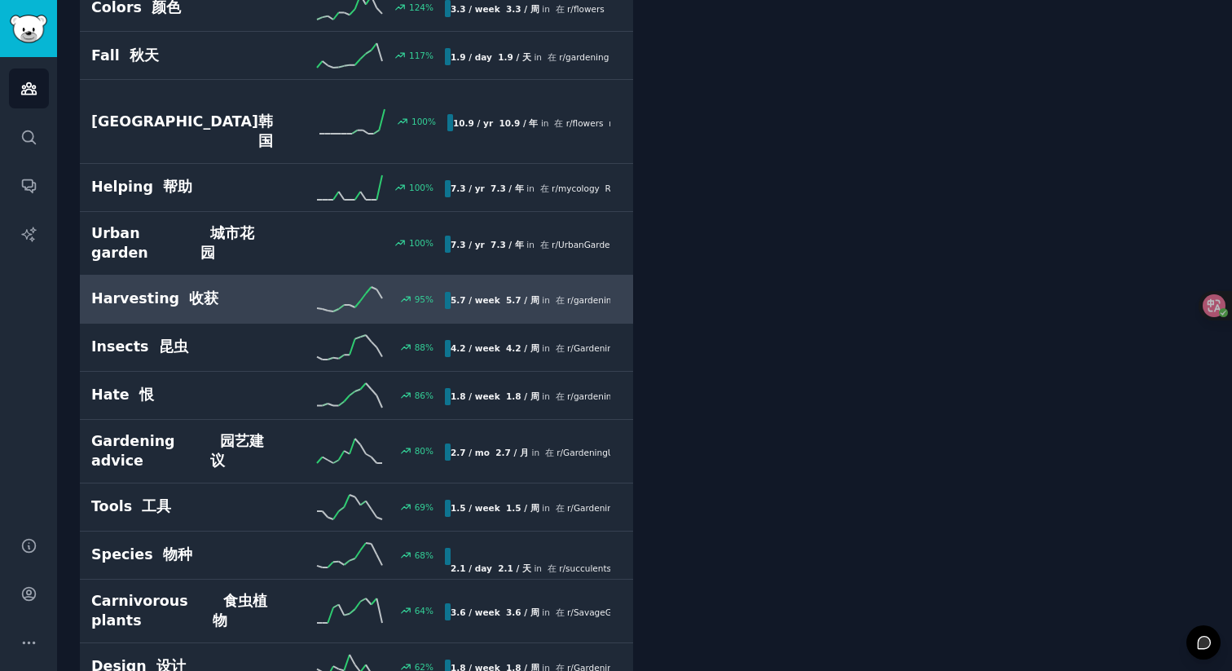
scroll to position [640, 0]
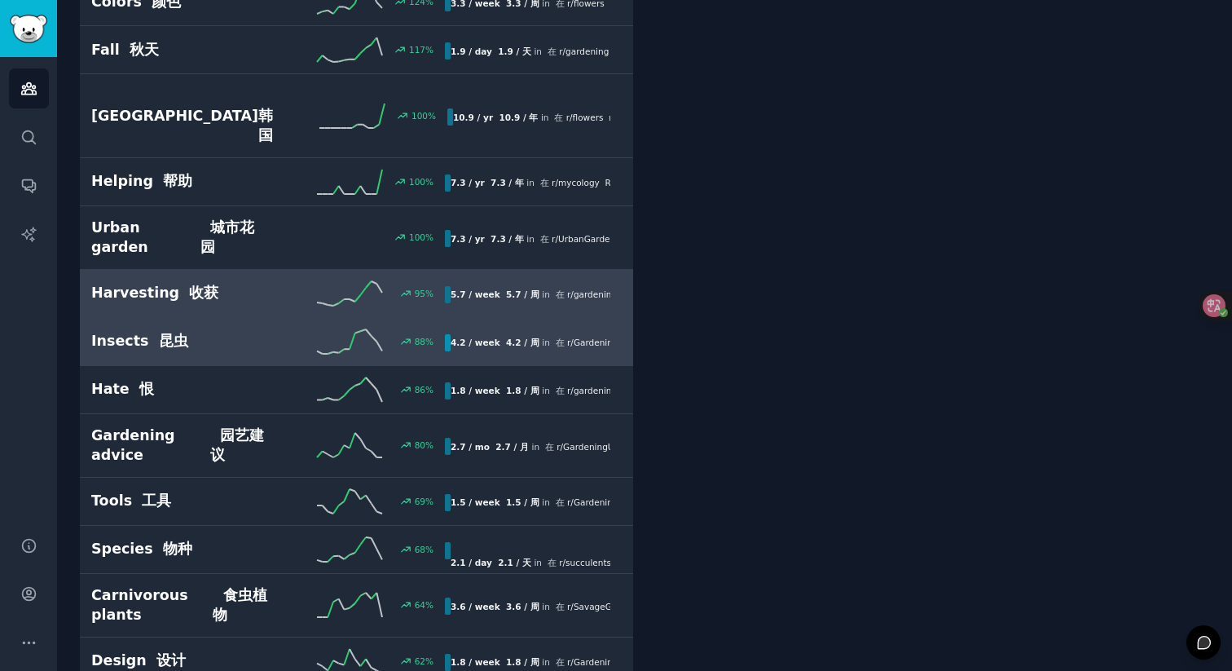
click at [242, 331] on h2 "Insects 昆虫" at bounding box center [179, 341] width 177 height 20
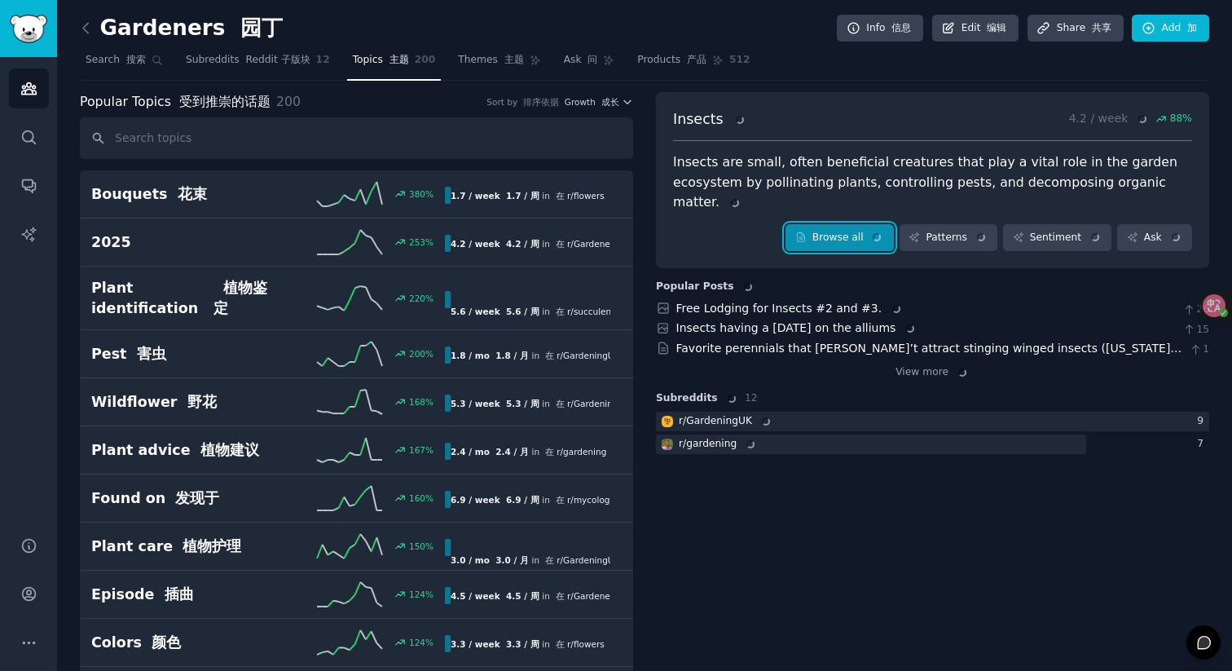
click at [821, 224] on link "Browse all" at bounding box center [839, 238] width 108 height 28
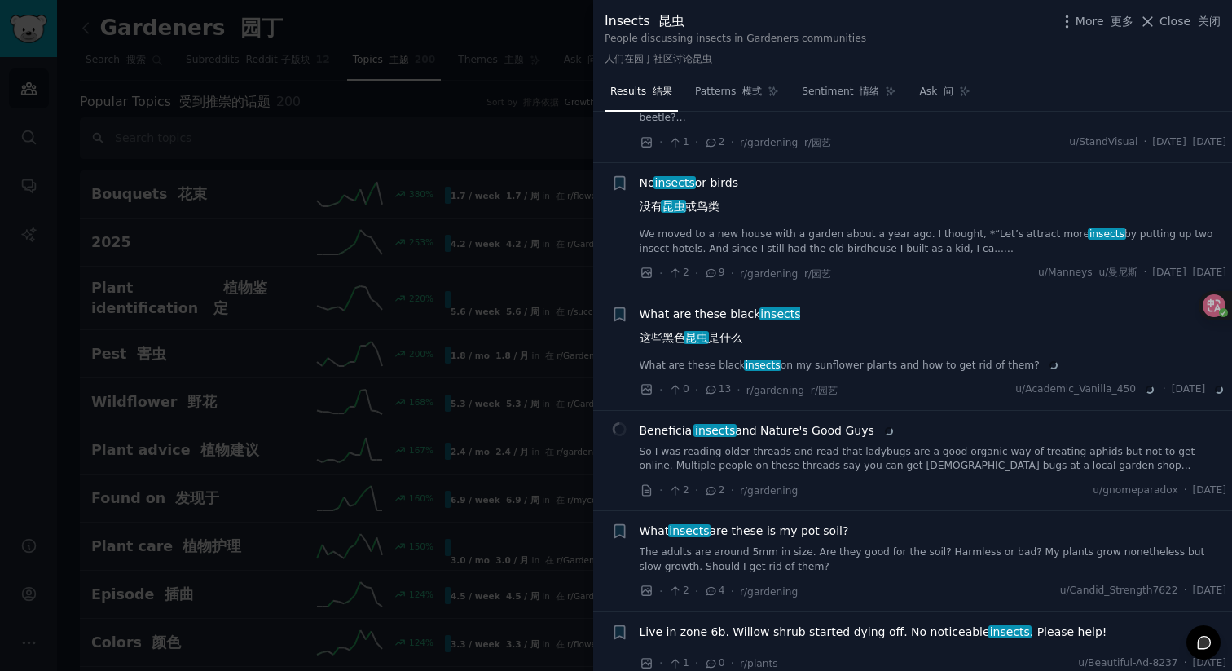
scroll to position [1947, 0]
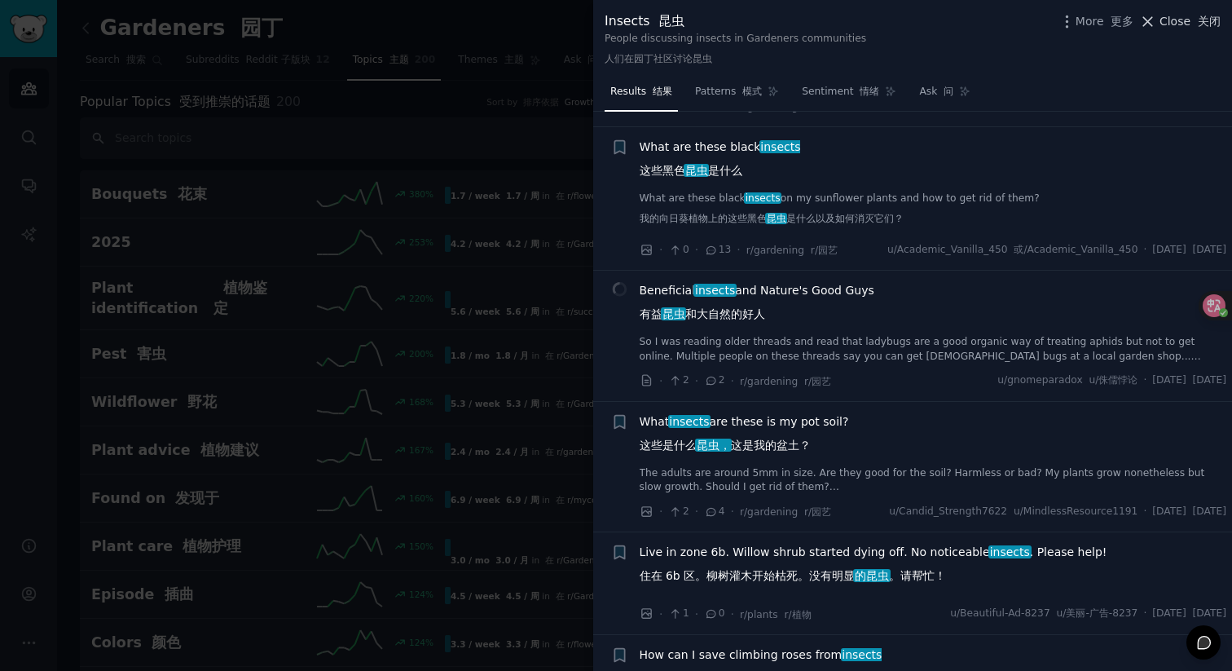
click at [1183, 27] on span "Close 关闭" at bounding box center [1189, 21] width 61 height 17
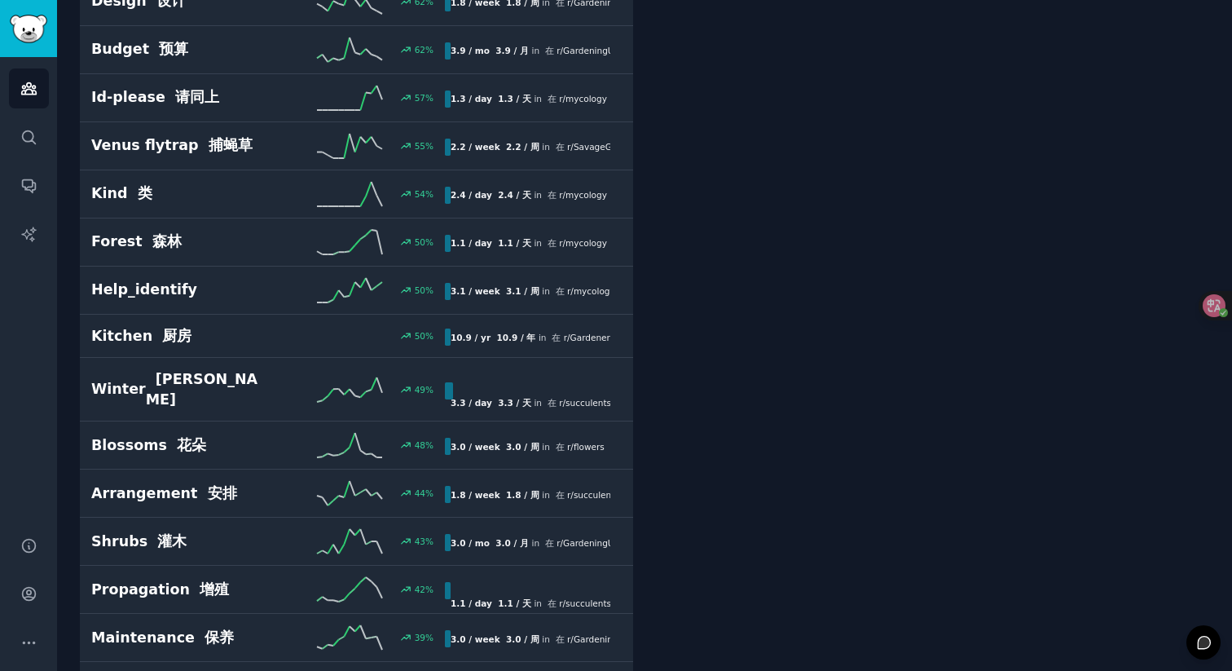
scroll to position [1300, 0]
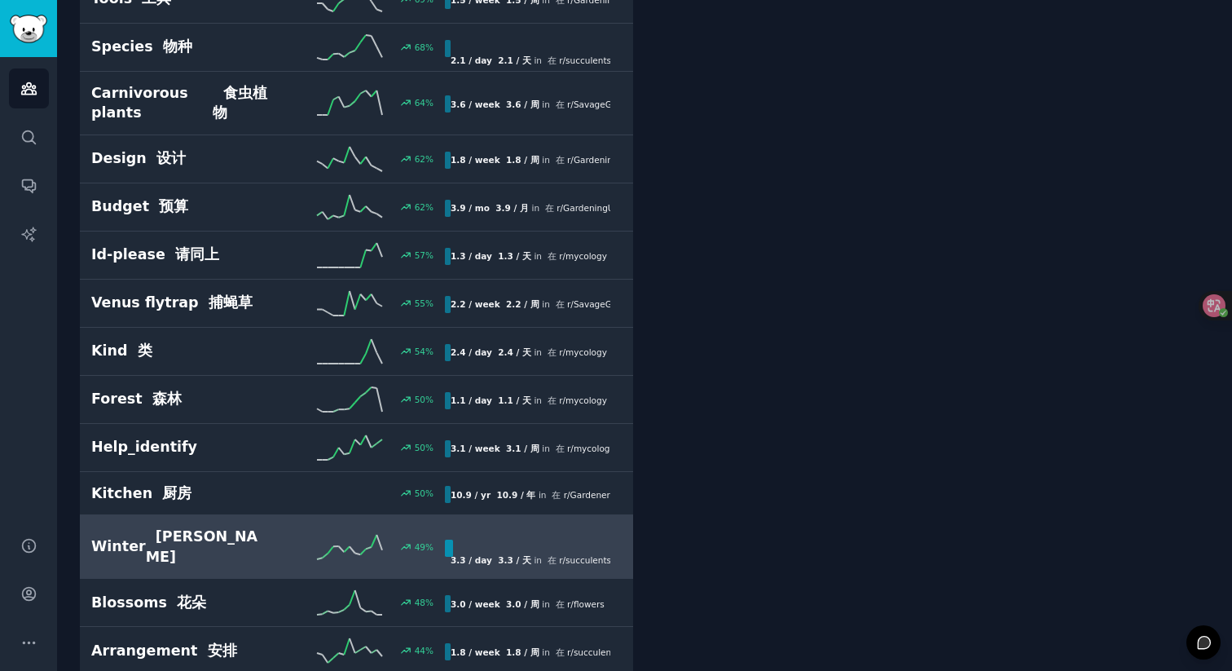
click at [235, 515] on link "Winter 冬 49 % 3.3 / day 3.3 / 天 in 在 r/ succulents r/多肉植物 , r/ flowers , and 4 …" at bounding box center [356, 547] width 553 height 64
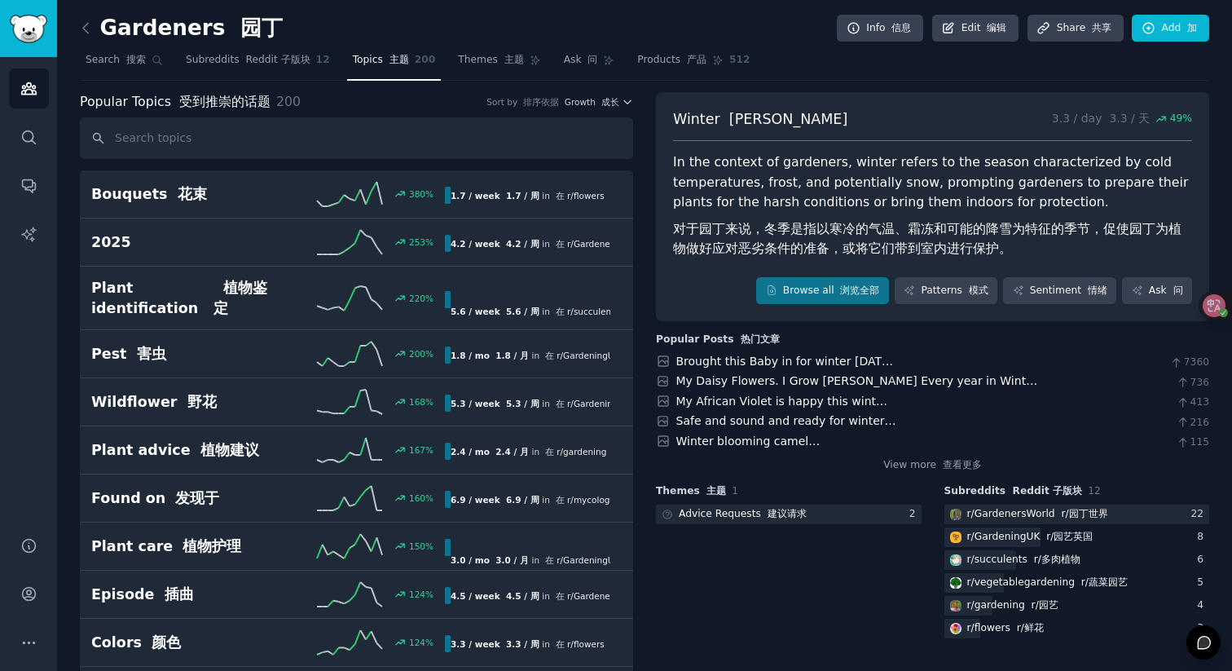
click at [806, 271] on div "Winter 冬 3.3 / day 3.3 / 天 49 % In the context of gardeners, winter refers to t…" at bounding box center [932, 207] width 553 height 230
click at [808, 288] on link "Browse all 浏览全部" at bounding box center [822, 291] width 133 height 28
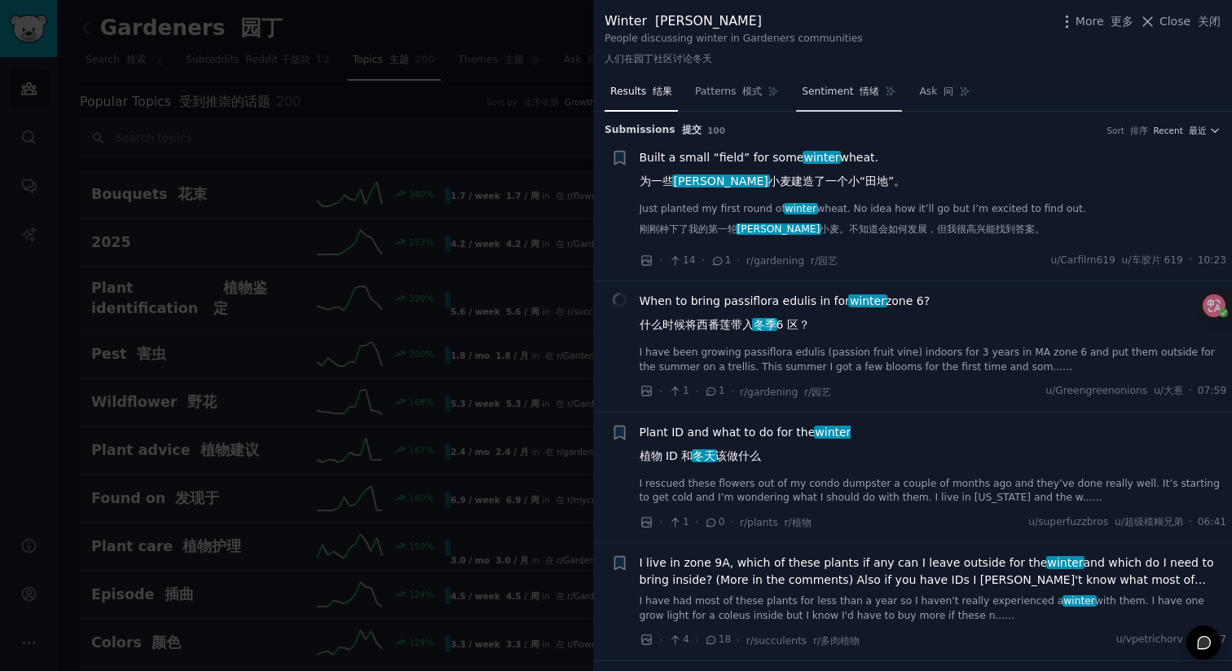
click at [845, 90] on span "Sentiment 情绪" at bounding box center [840, 92] width 77 height 15
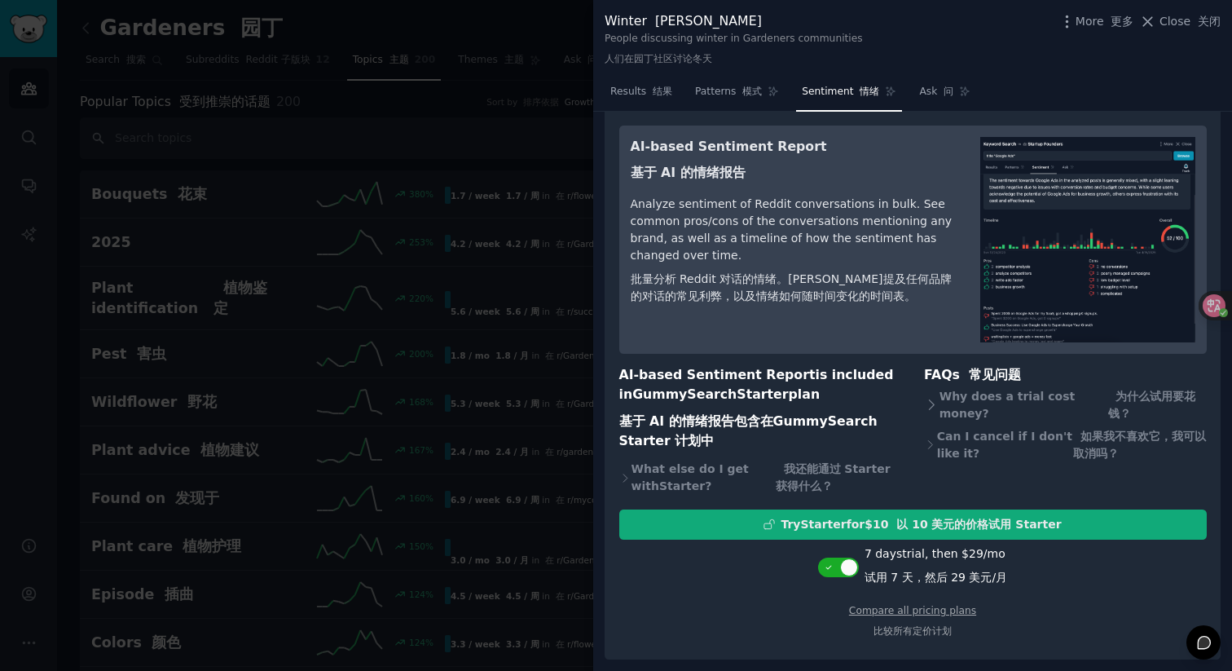
scroll to position [71, 0]
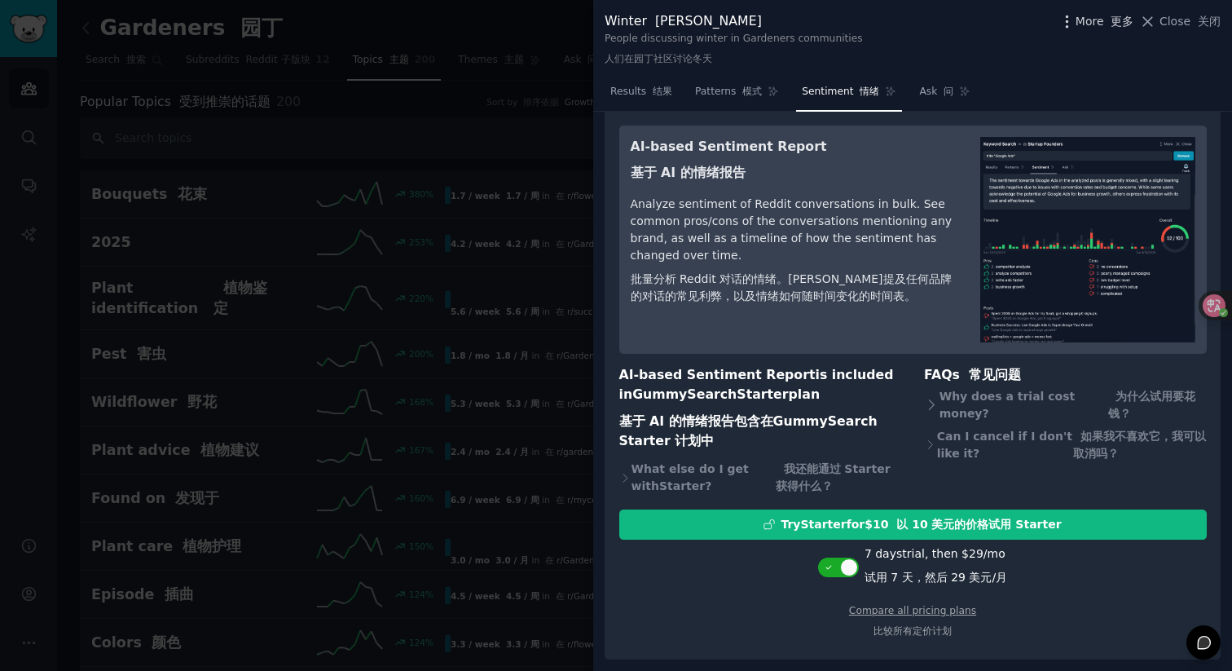
click at [1093, 16] on span "More 更多" at bounding box center [1105, 21] width 59 height 17
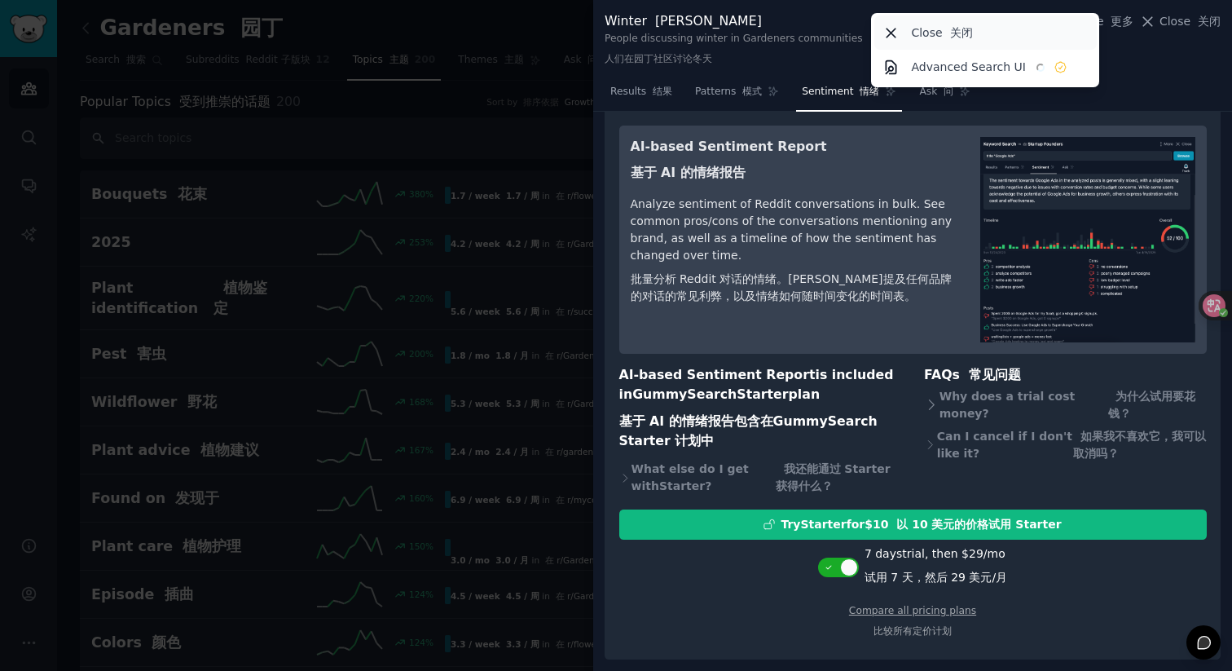
click at [985, 24] on div "Close 关闭" at bounding box center [985, 32] width 222 height 34
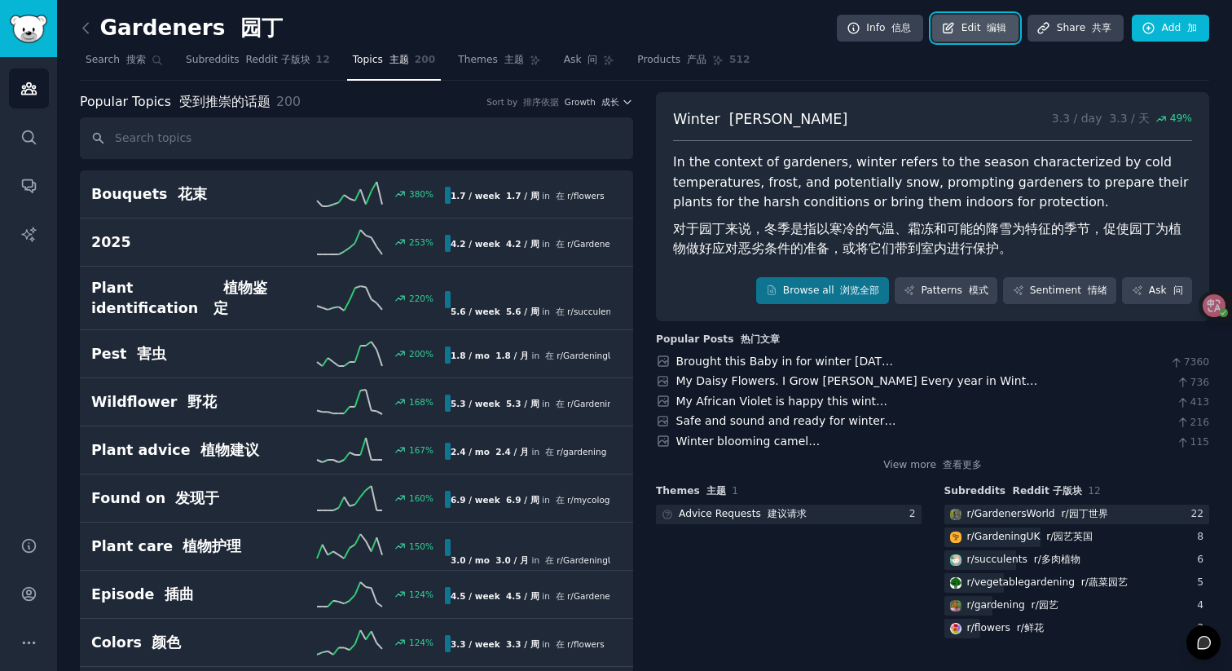
click at [957, 30] on link "Edit 编辑" at bounding box center [975, 29] width 87 height 28
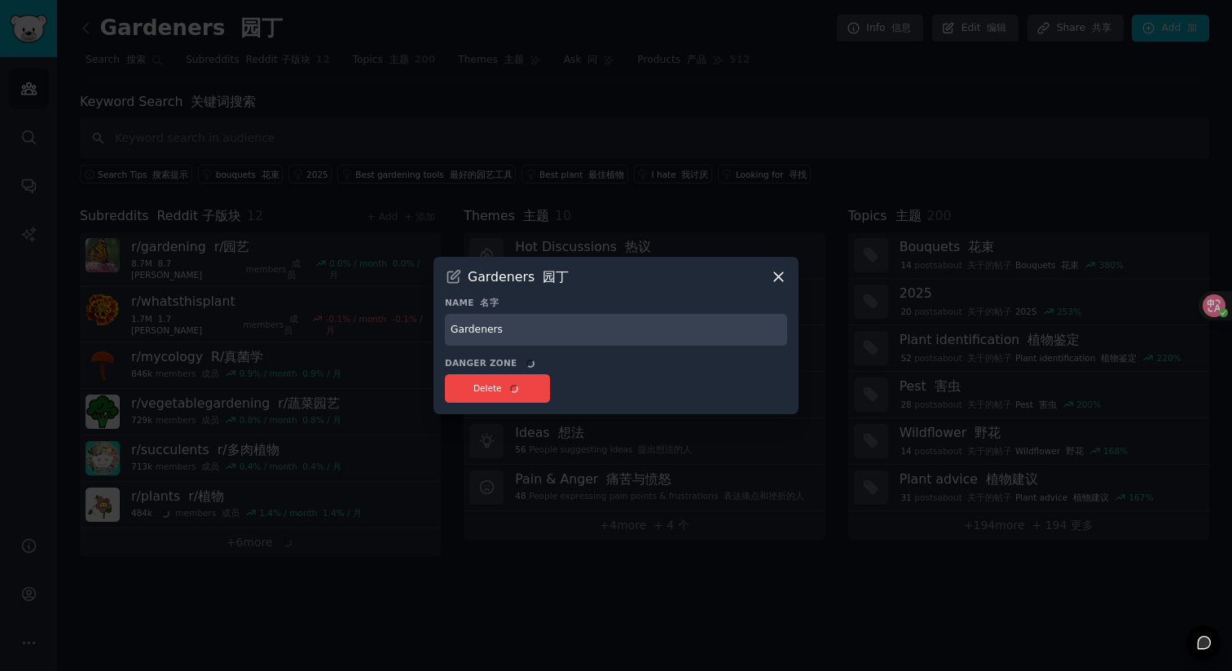
click at [778, 274] on icon at bounding box center [778, 276] width 17 height 17
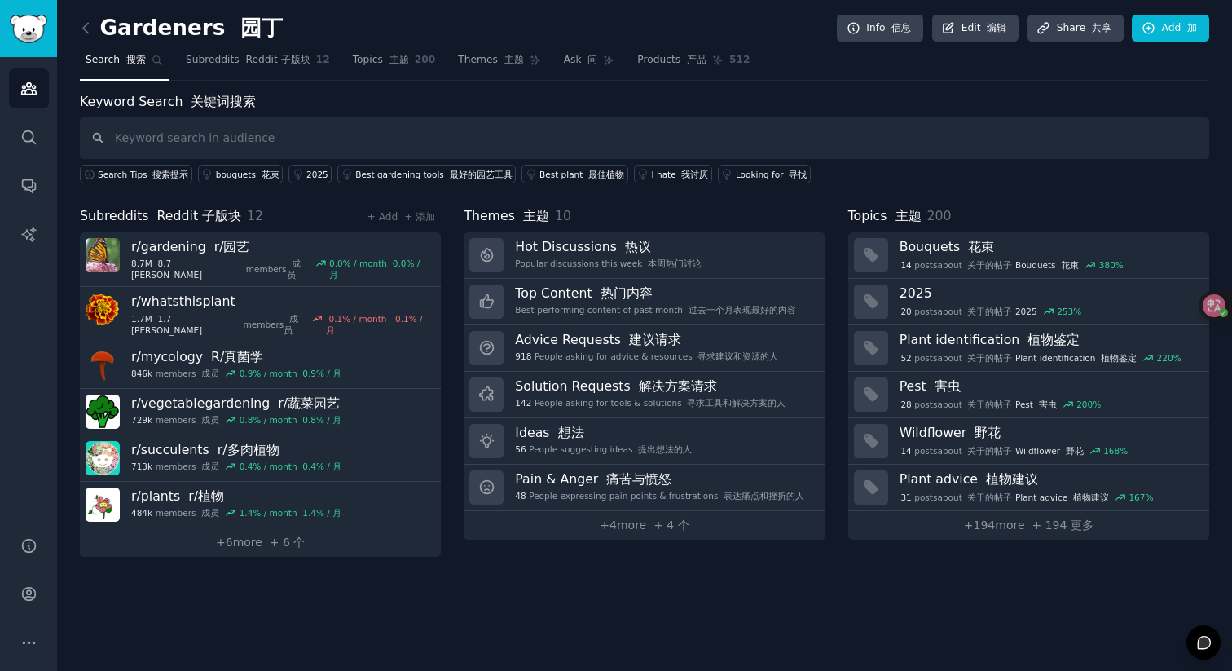
click at [156, 47] on link "Search 搜索" at bounding box center [124, 63] width 89 height 33
click at [241, 51] on link "Subreddits Reddit 子版块 12" at bounding box center [258, 63] width 156 height 33
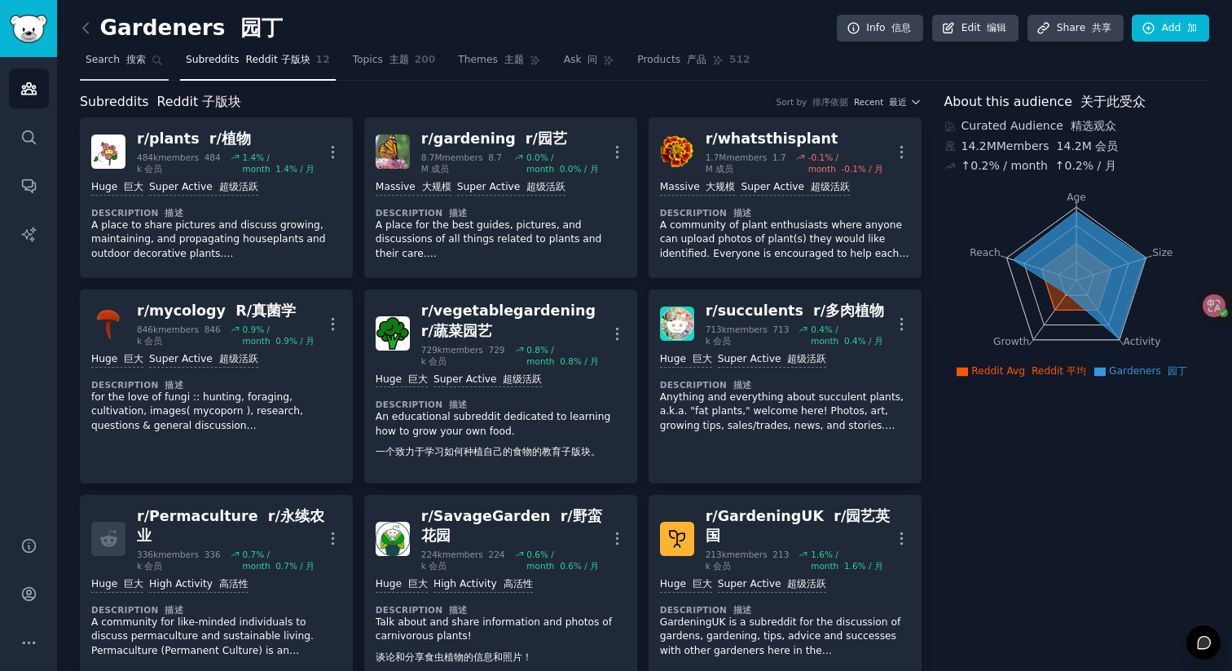
click at [122, 64] on font at bounding box center [123, 59] width 7 height 11
